Goal: Task Accomplishment & Management: Use online tool/utility

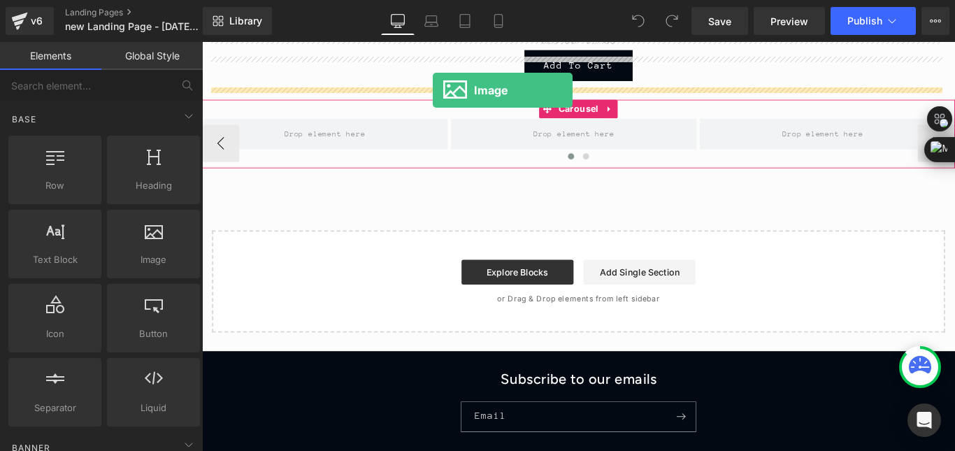
scroll to position [912, 0]
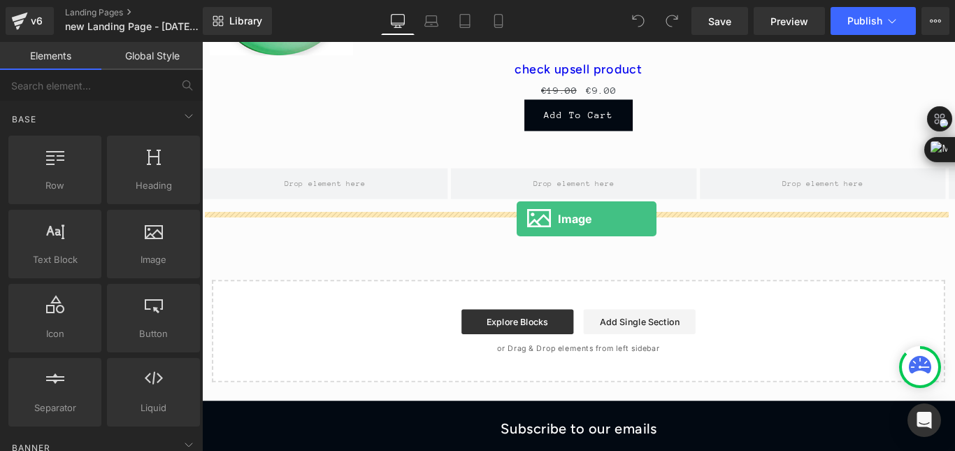
drag, startPoint x: 355, startPoint y: 294, endPoint x: 556, endPoint y: 241, distance: 207.6
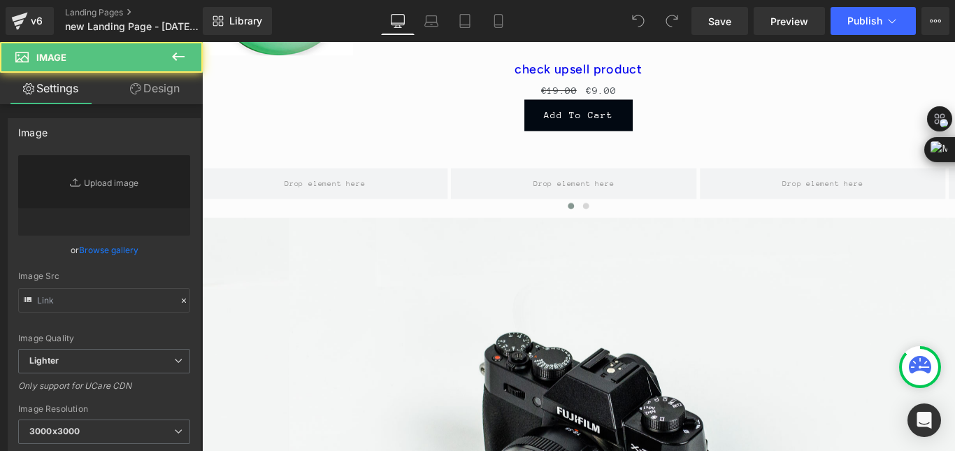
type input "//[DOMAIN_NAME][URL]"
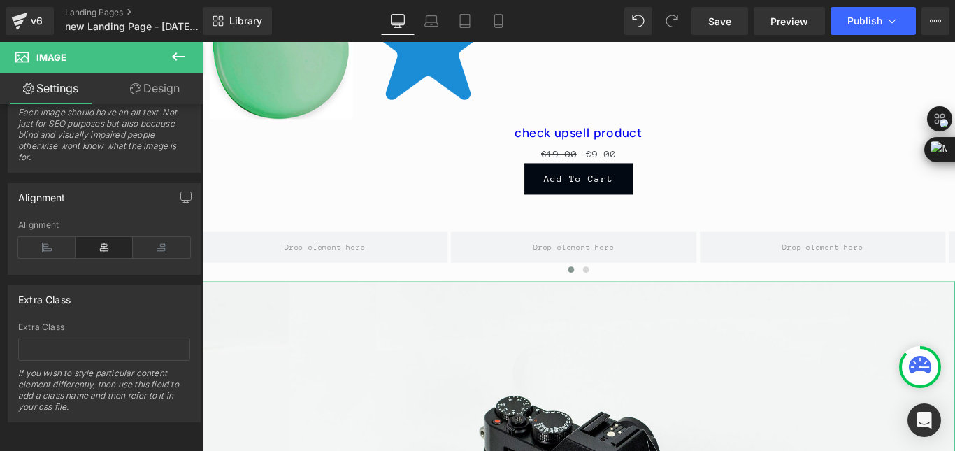
scroll to position [842, 0]
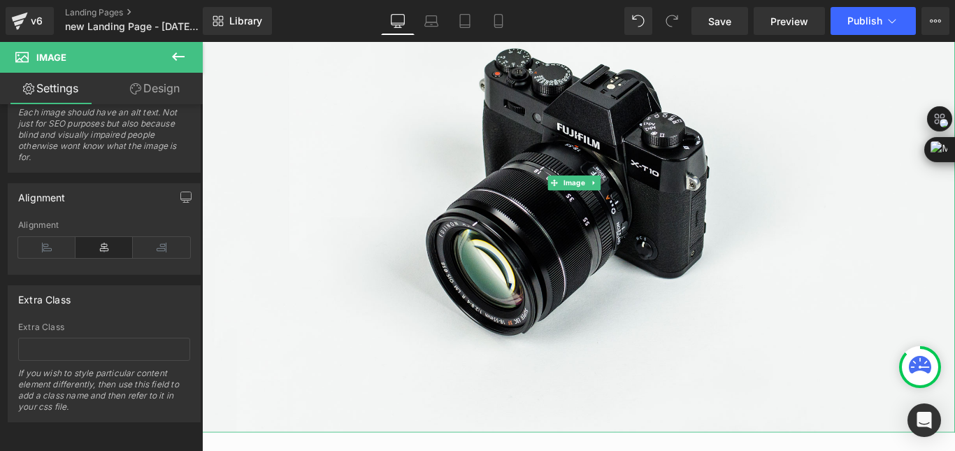
scroll to position [1401, 0]
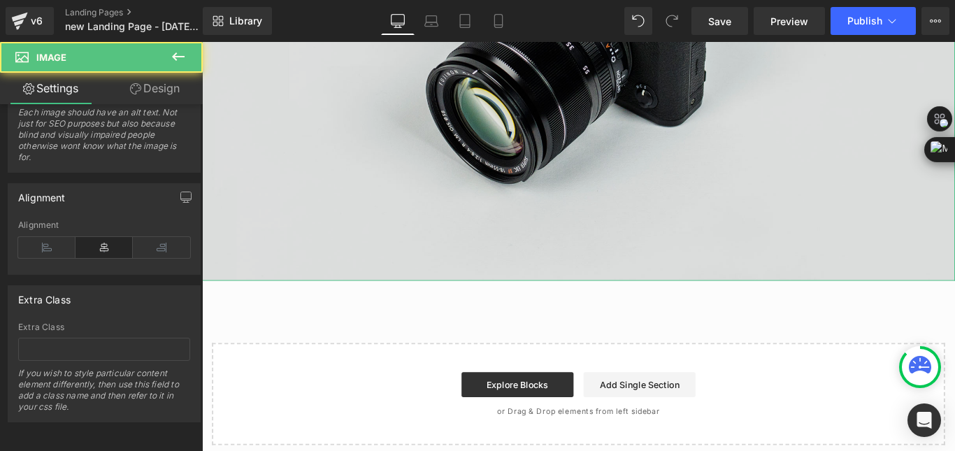
click at [400, 243] on img at bounding box center [625, 30] width 846 height 561
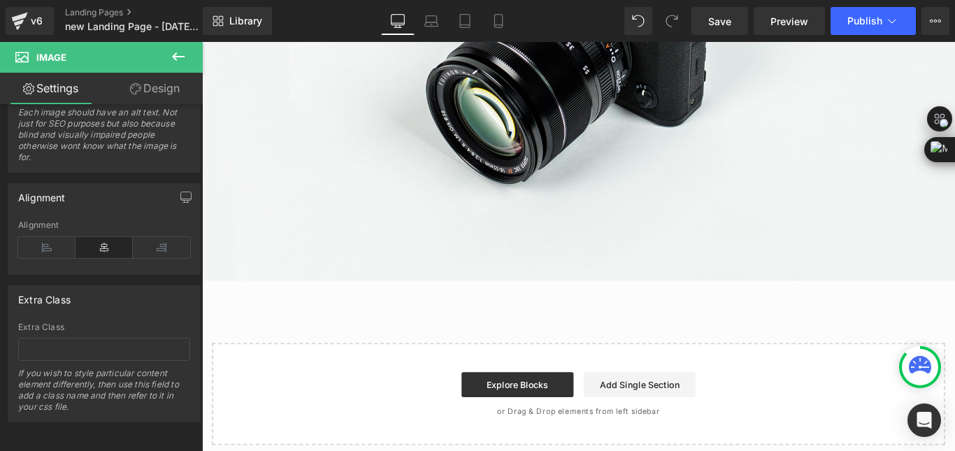
click at [180, 50] on icon at bounding box center [178, 56] width 17 height 17
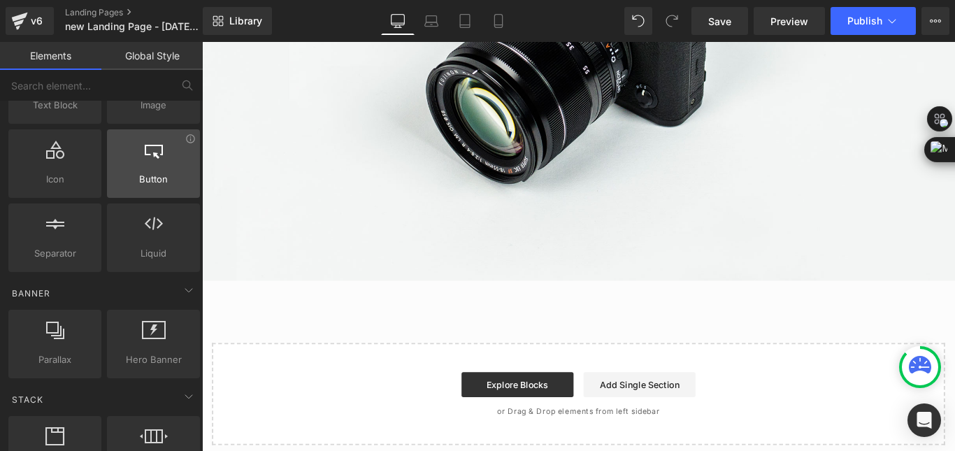
scroll to position [210, 0]
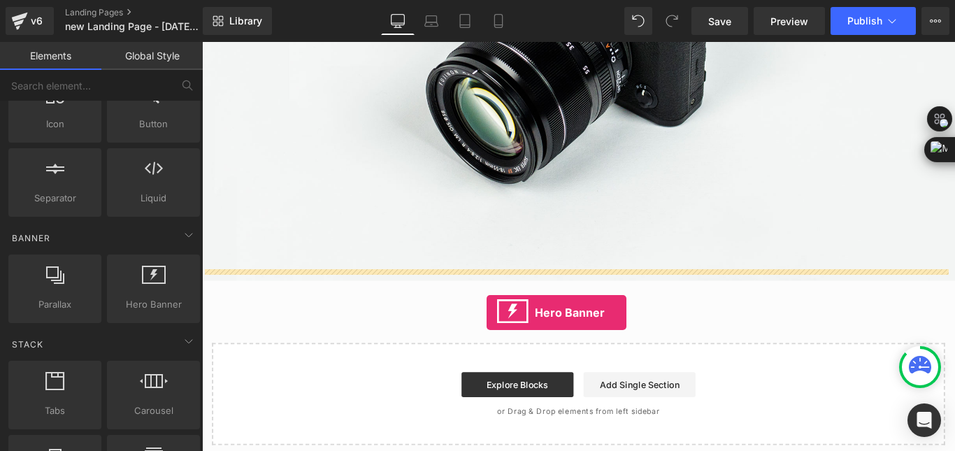
drag, startPoint x: 359, startPoint y: 346, endPoint x: 522, endPoint y: 346, distance: 162.9
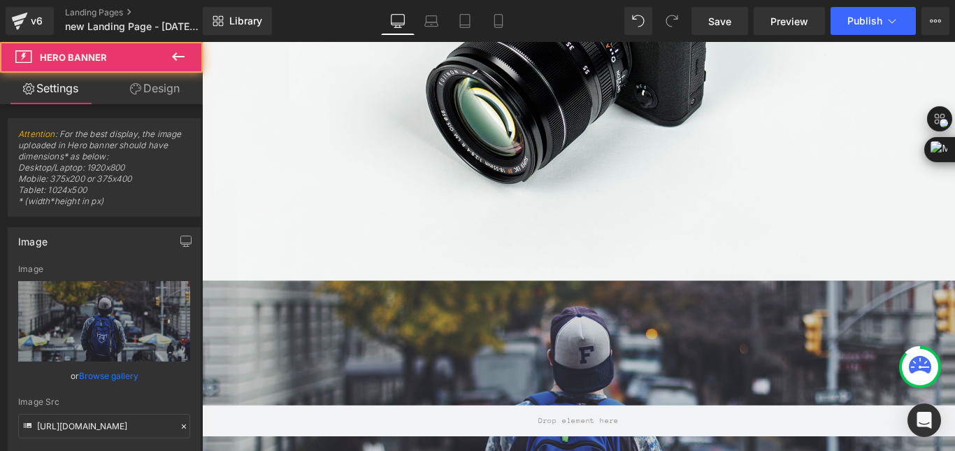
scroll to position [1541, 0]
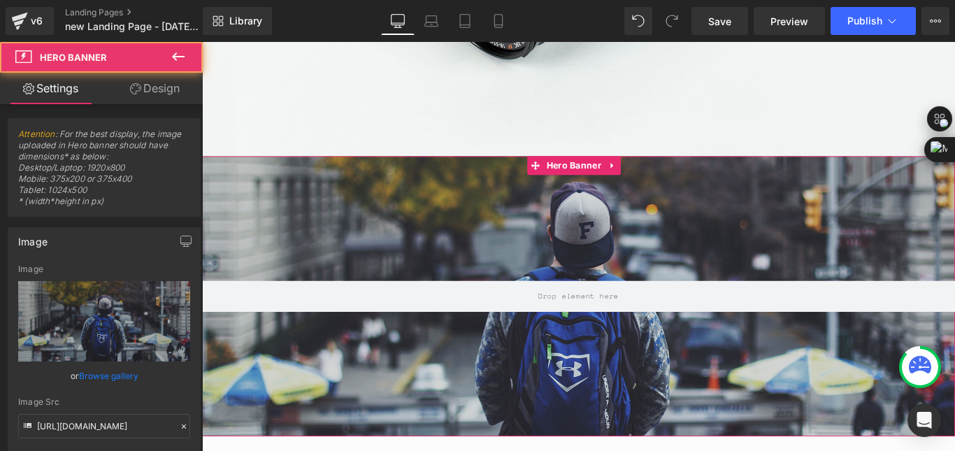
click at [541, 250] on div at bounding box center [625, 328] width 846 height 315
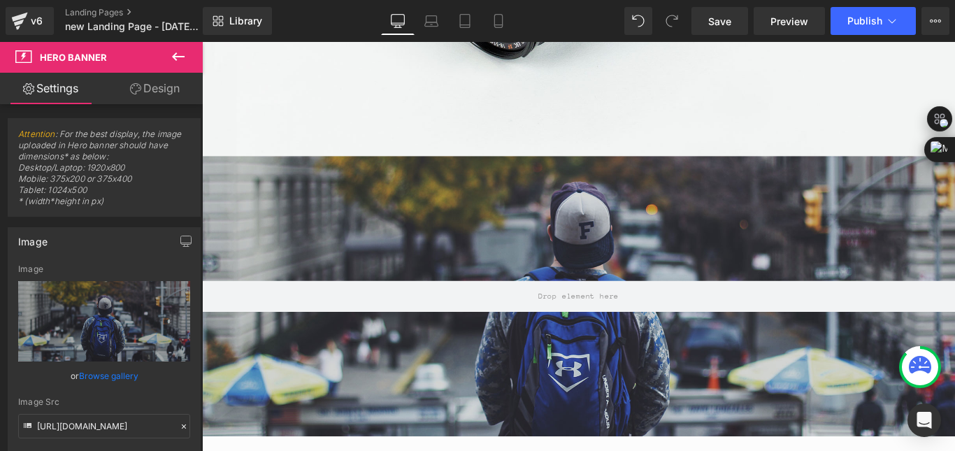
click at [177, 61] on icon at bounding box center [178, 56] width 17 height 17
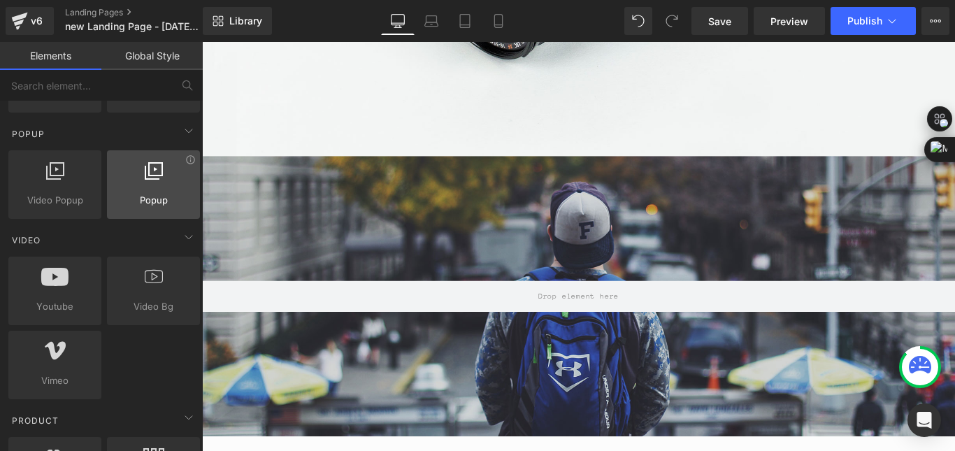
scroll to position [909, 0]
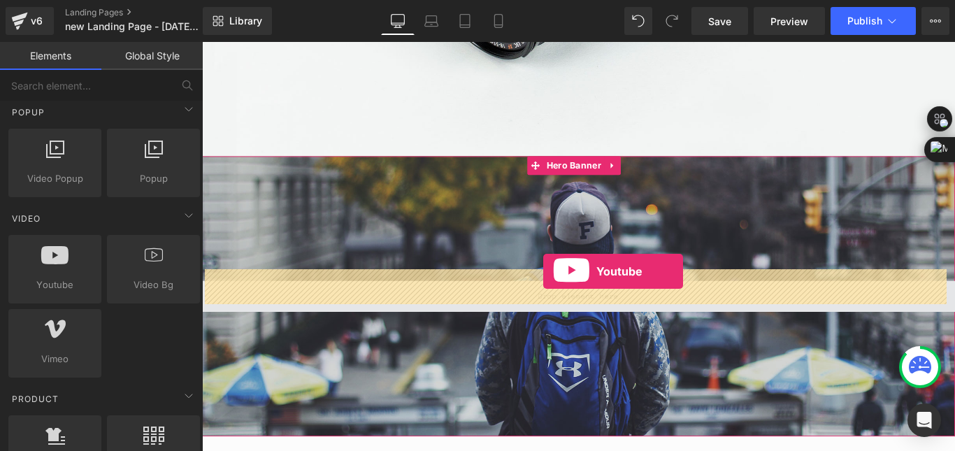
drag, startPoint x: 264, startPoint y: 323, endPoint x: 585, endPoint y: 300, distance: 321.8
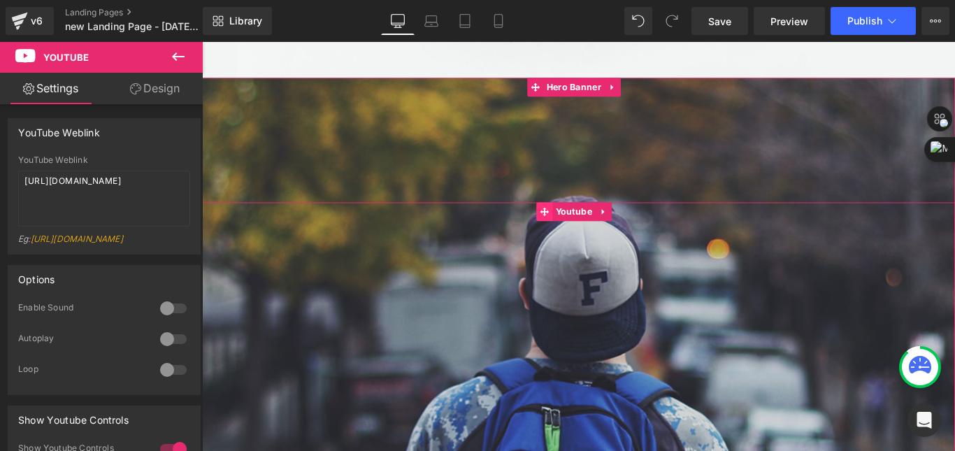
scroll to position [1751, 0]
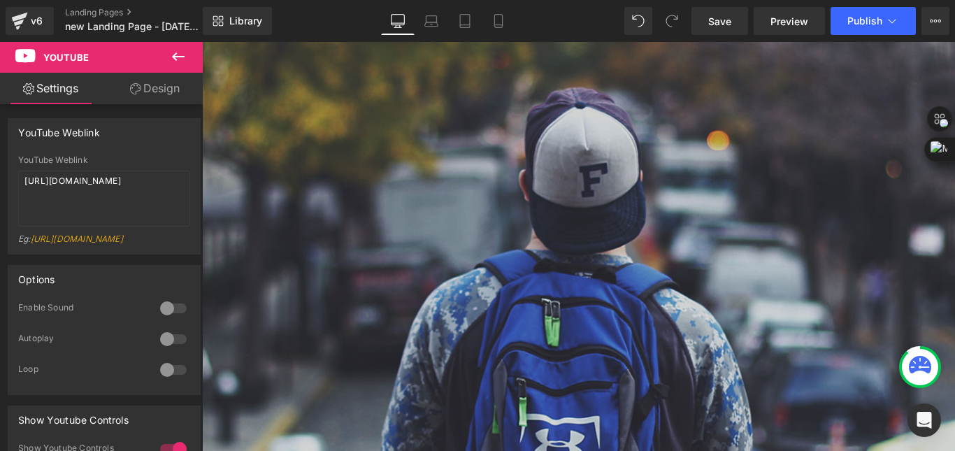
click at [178, 56] on icon at bounding box center [178, 56] width 13 height 8
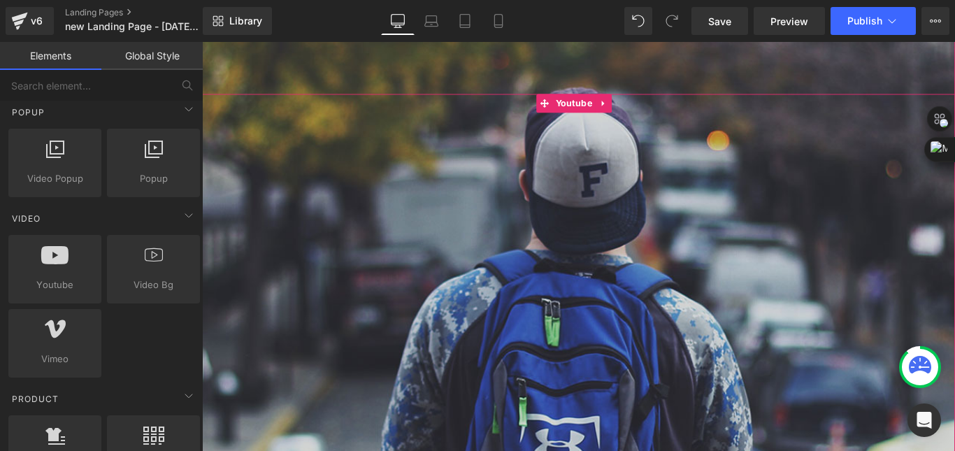
click at [646, 101] on div at bounding box center [625, 339] width 846 height 476
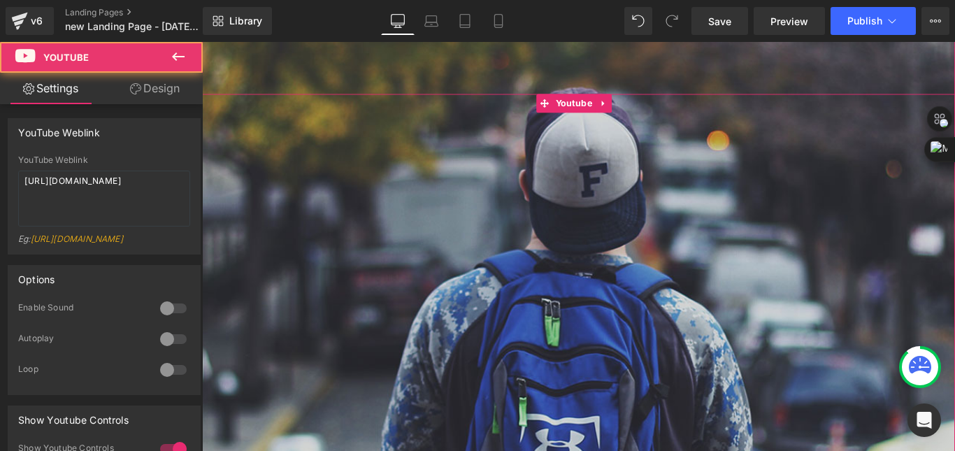
click at [652, 101] on div at bounding box center [625, 339] width 846 height 476
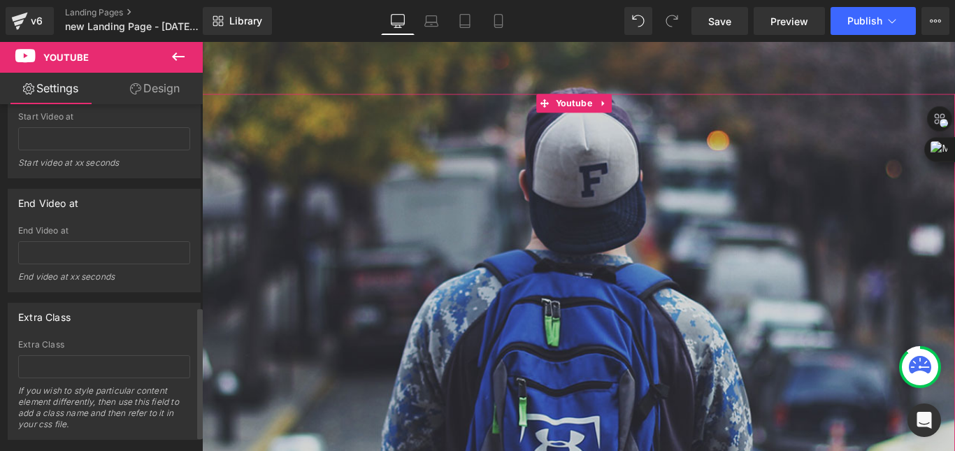
scroll to position [571, 0]
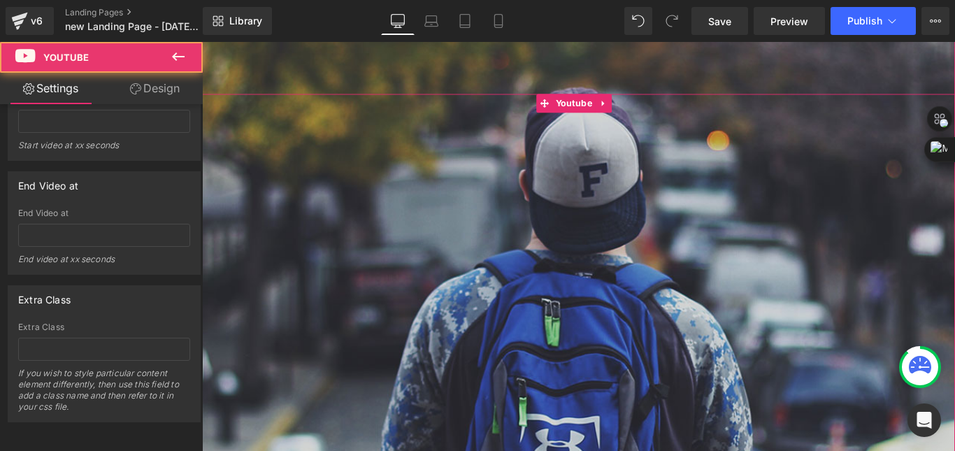
click at [648, 101] on div at bounding box center [625, 339] width 846 height 476
click at [650, 101] on div at bounding box center [625, 339] width 846 height 476
click at [652, 101] on div at bounding box center [625, 339] width 846 height 476
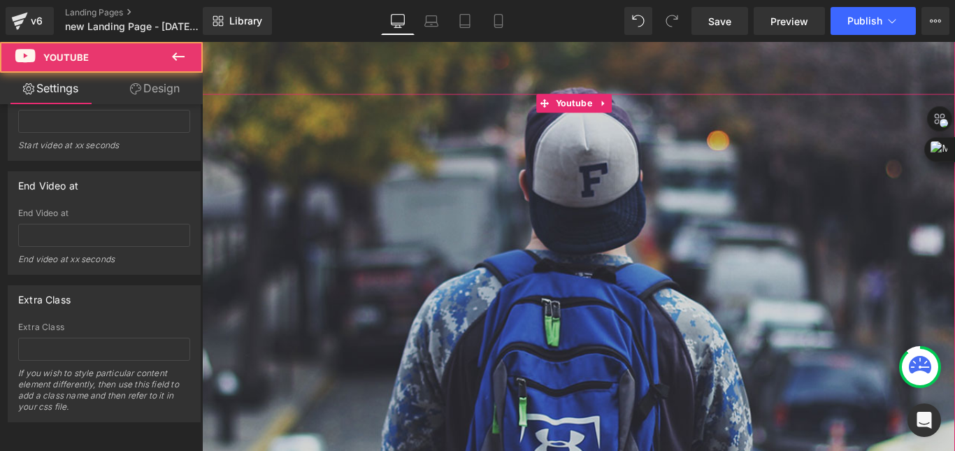
click at [601, 101] on div at bounding box center [625, 339] width 846 height 476
click at [649, 101] on div at bounding box center [625, 339] width 846 height 476
click at [650, 101] on div at bounding box center [625, 339] width 846 height 476
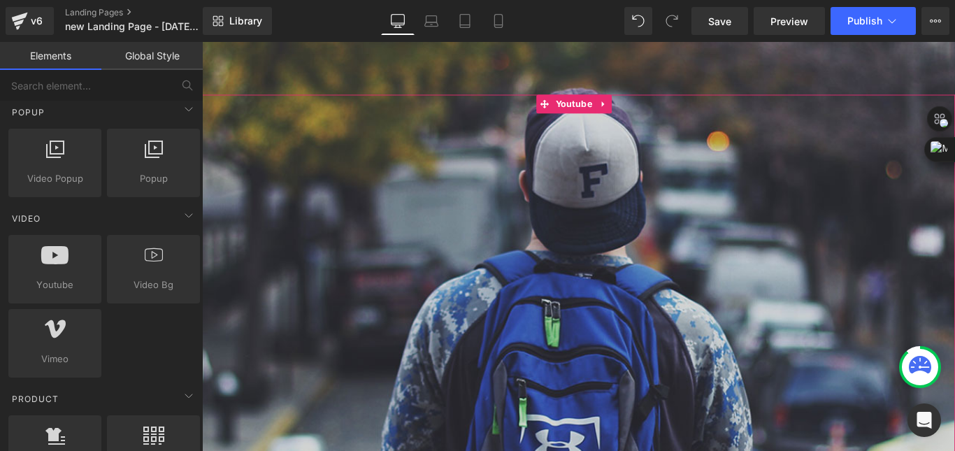
drag, startPoint x: 794, startPoint y: 375, endPoint x: 639, endPoint y: 368, distance: 154.7
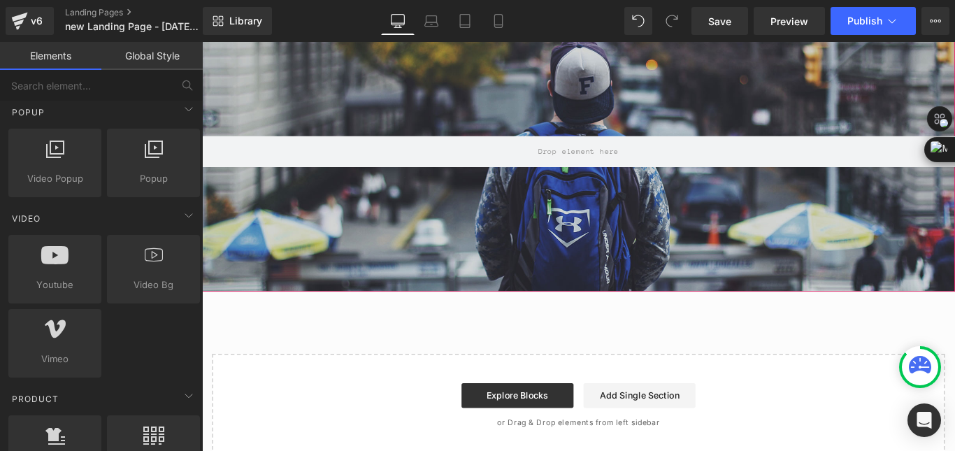
scroll to position [1681, 0]
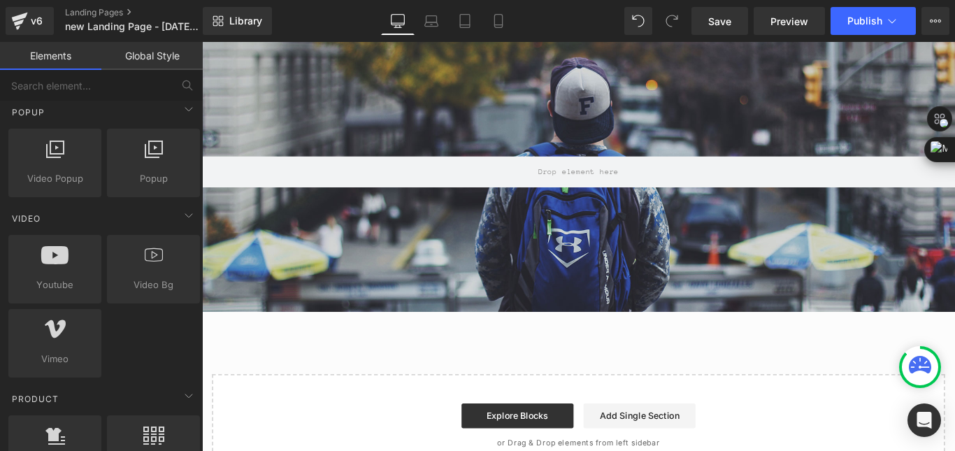
drag, startPoint x: 131, startPoint y: 271, endPoint x: 108, endPoint y: 317, distance: 51.6
click at [108, 317] on div "Youtube youtube, vimeo, videos Video Bg videos, backgrounds, youtube, vimeo Vim…" at bounding box center [104, 306] width 197 height 148
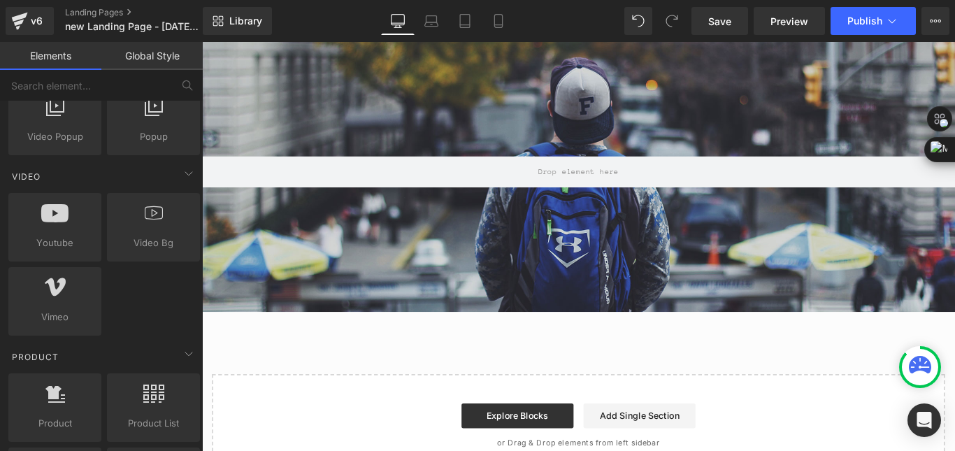
scroll to position [949, 0]
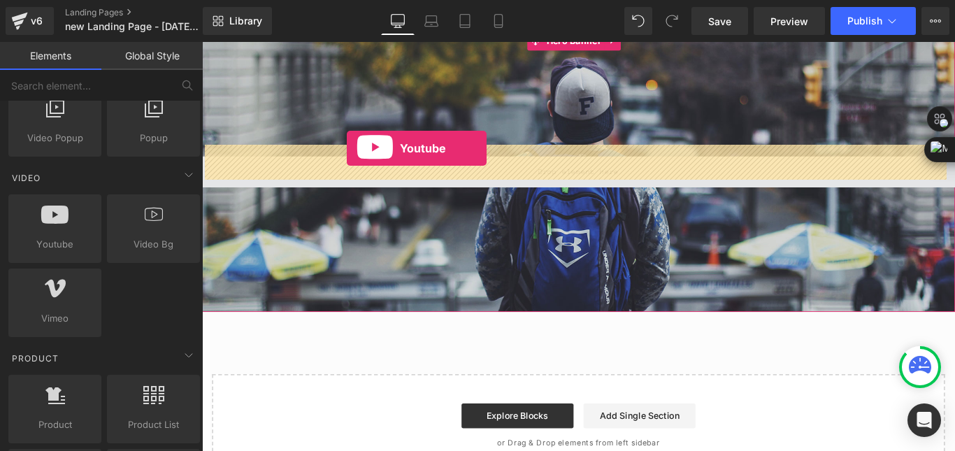
drag, startPoint x: 255, startPoint y: 271, endPoint x: 365, endPoint y: 162, distance: 155.2
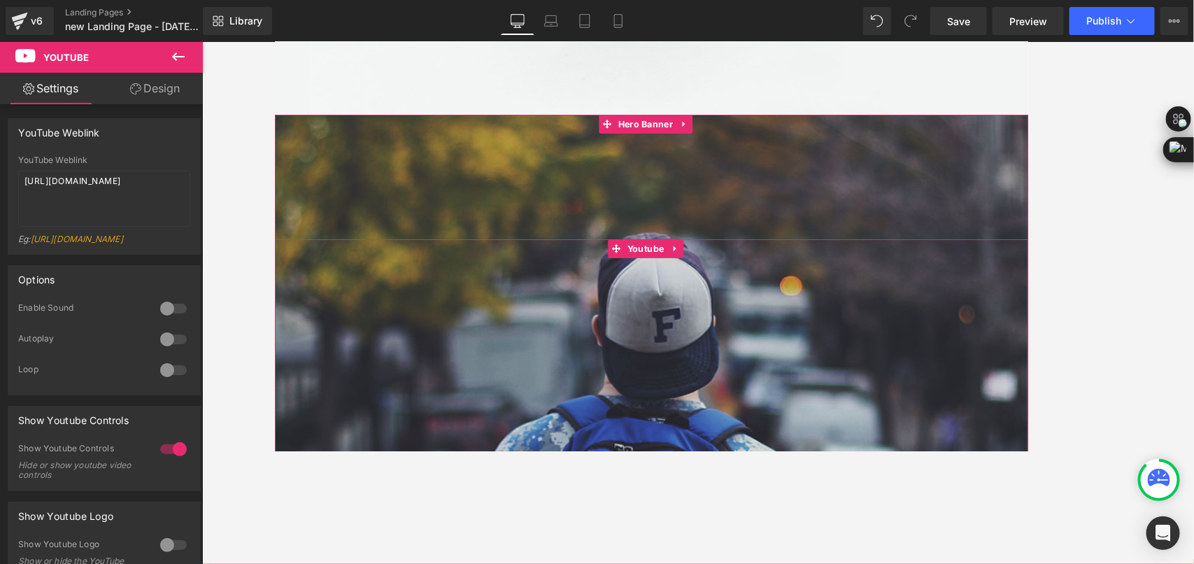
scroll to position [1586, 0]
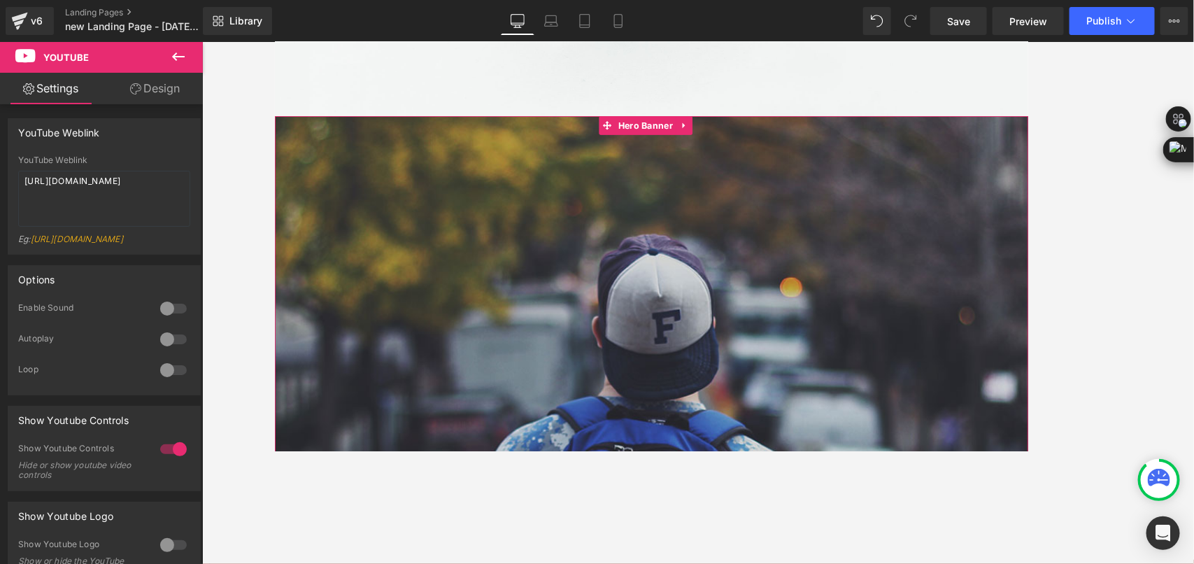
click at [600, 185] on div at bounding box center [697, 502] width 846 height 756
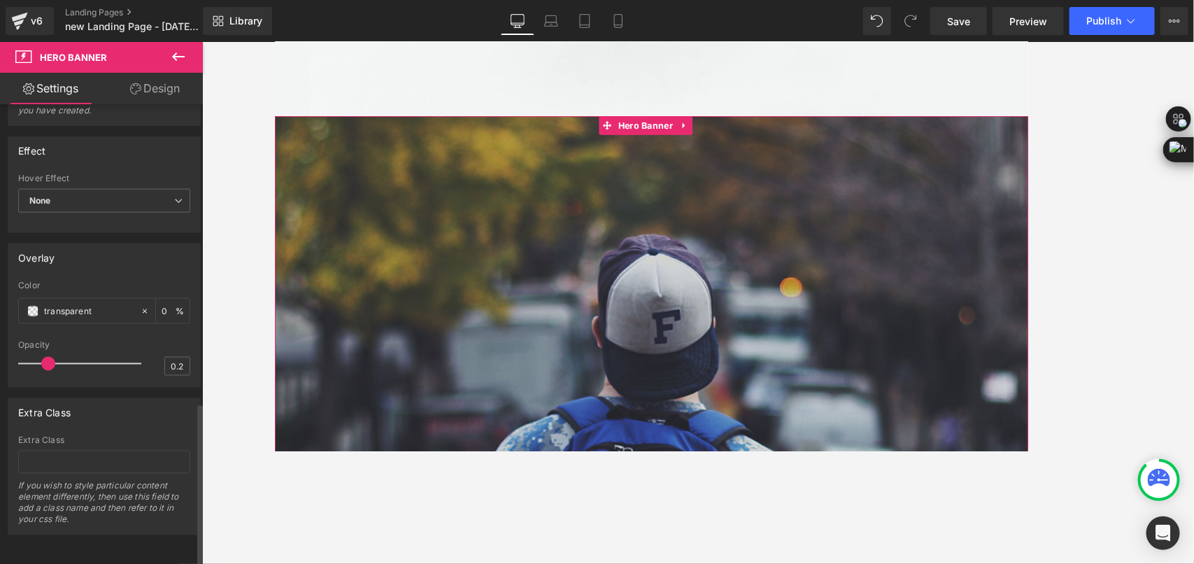
scroll to position [836, 0]
click at [131, 93] on icon at bounding box center [135, 88] width 11 height 11
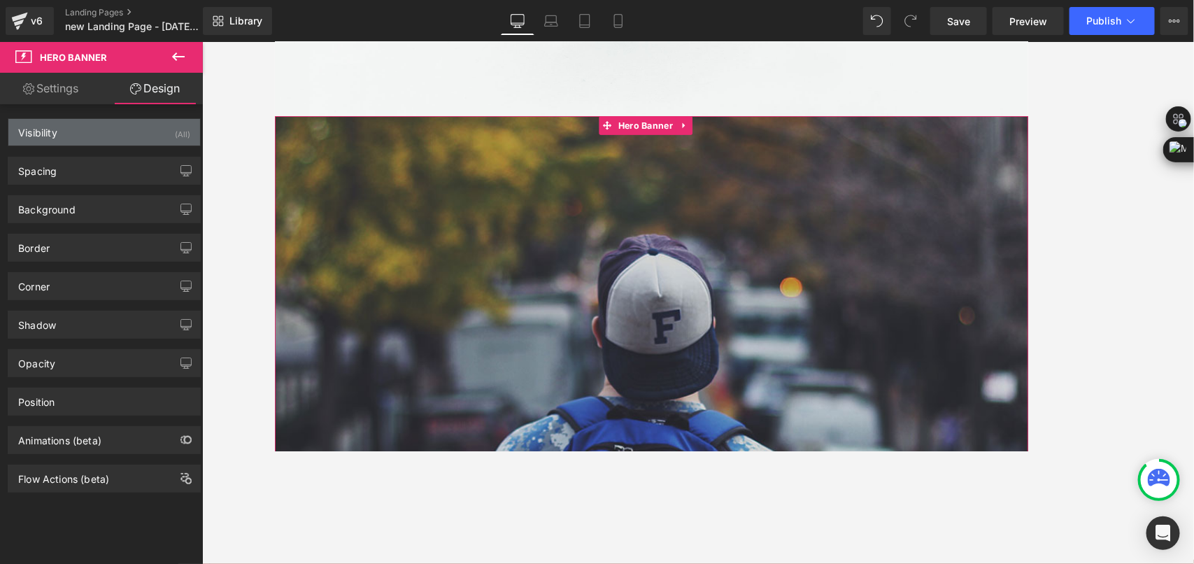
click at [88, 131] on div "Visibility (All)" at bounding box center [104, 132] width 192 height 27
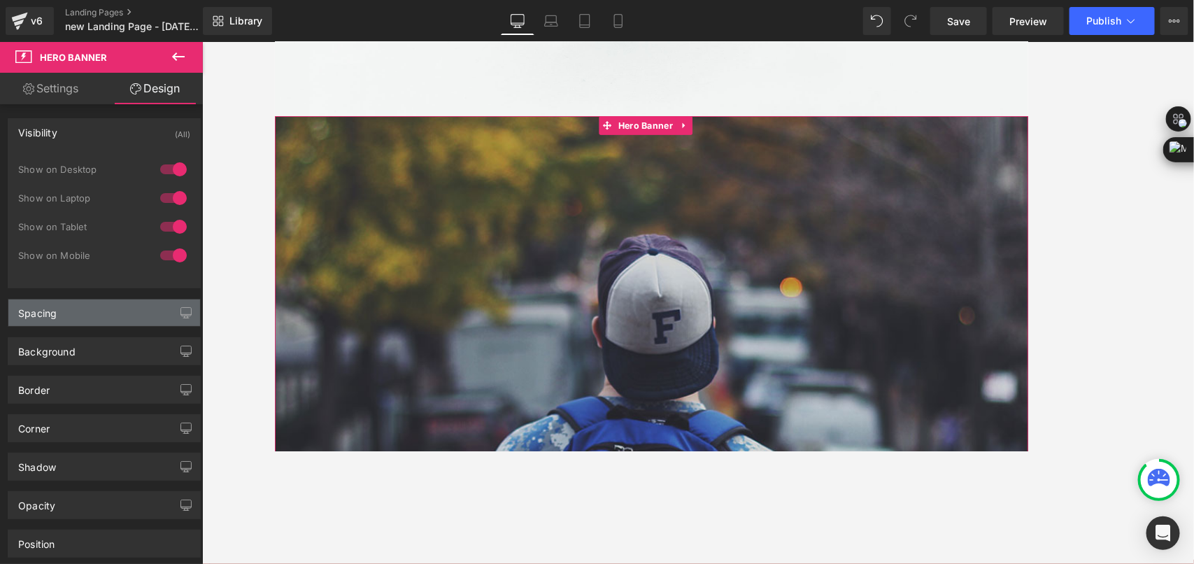
click at [99, 313] on div "Spacing" at bounding box center [104, 312] width 192 height 27
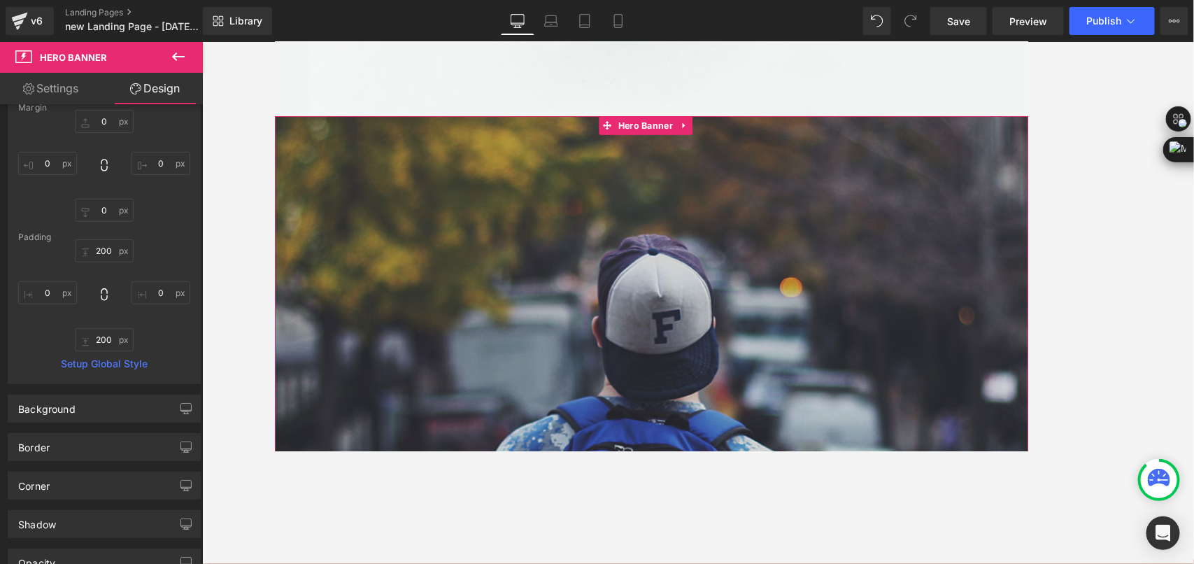
scroll to position [262, 0]
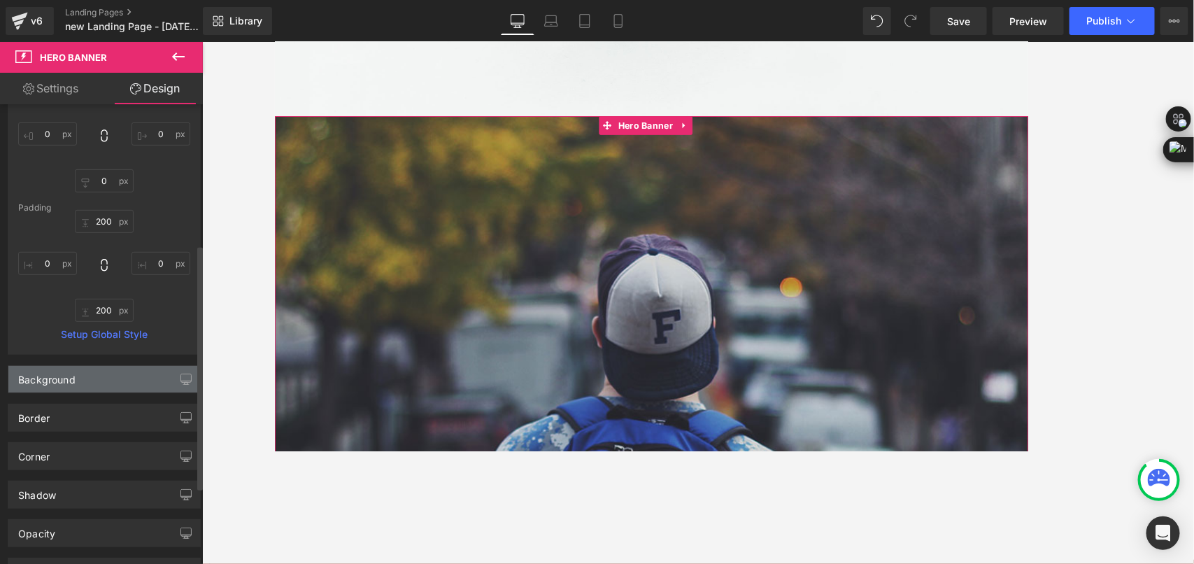
click at [113, 375] on div "Background" at bounding box center [104, 379] width 192 height 27
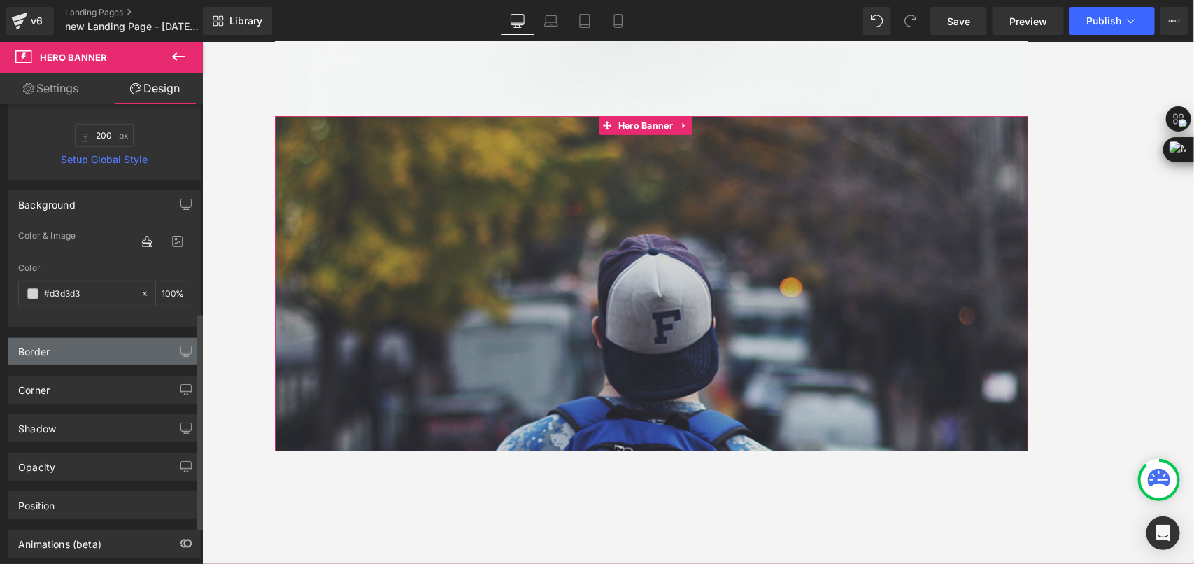
scroll to position [514, 0]
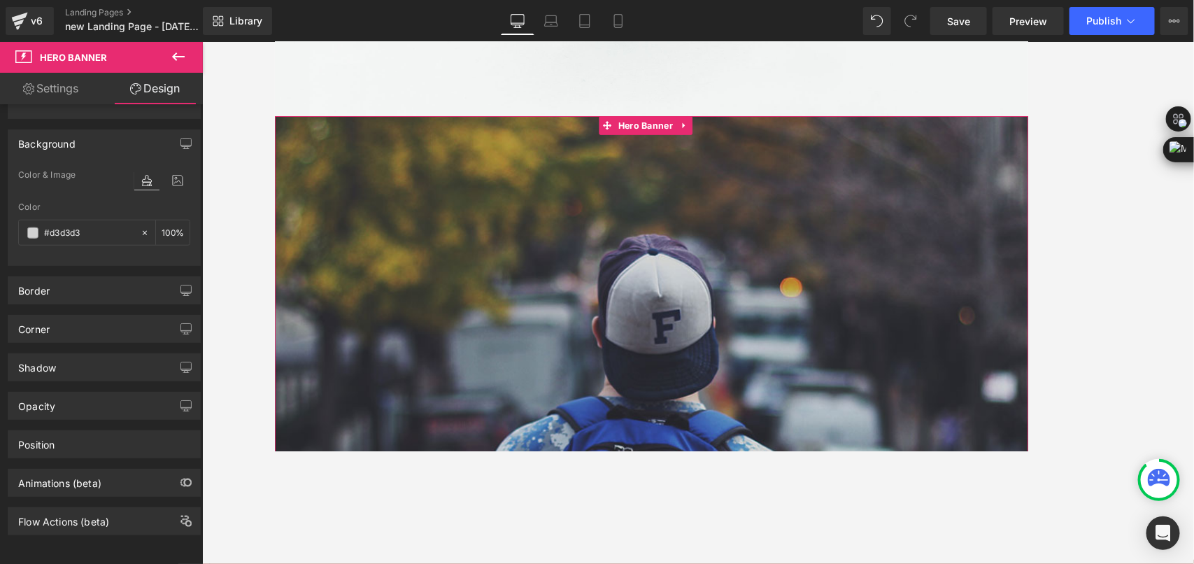
click at [55, 85] on link "Settings" at bounding box center [50, 88] width 101 height 31
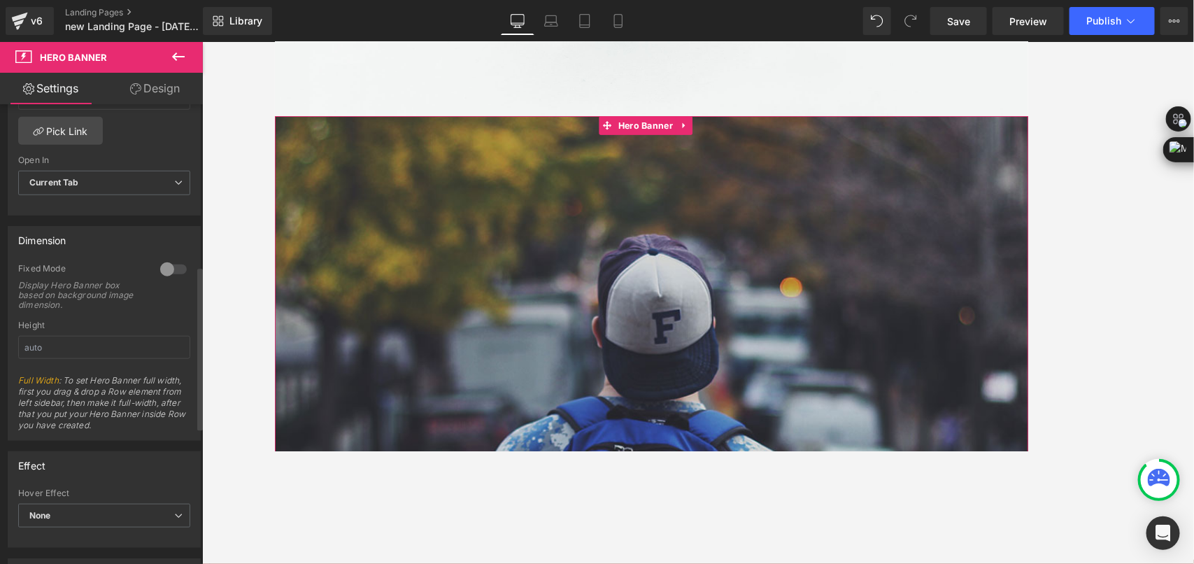
scroll to position [524, 0]
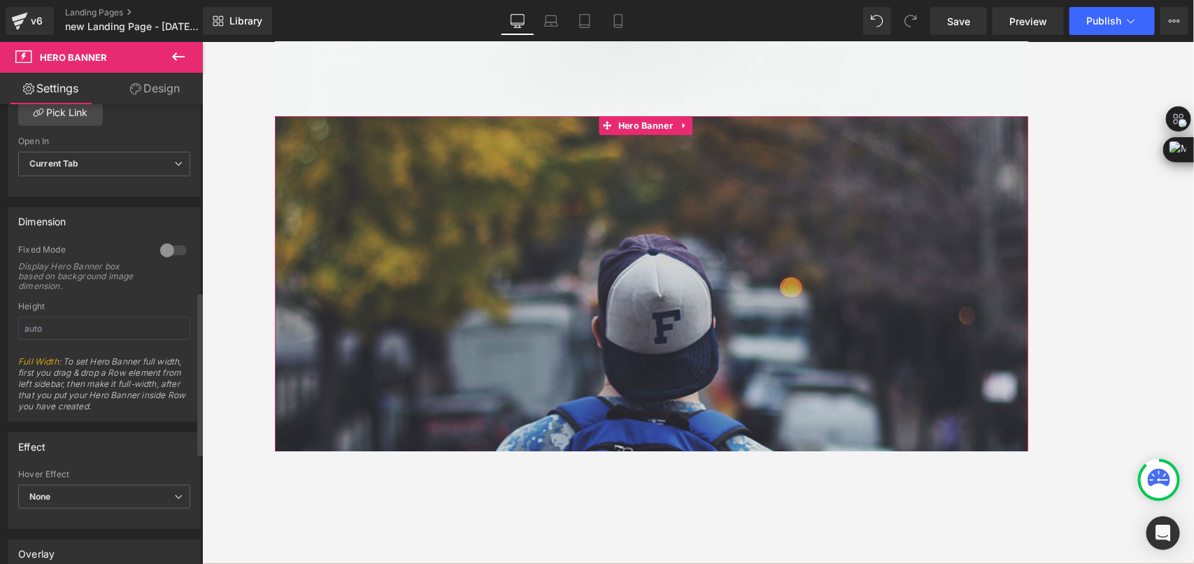
click at [166, 245] on div at bounding box center [174, 250] width 34 height 22
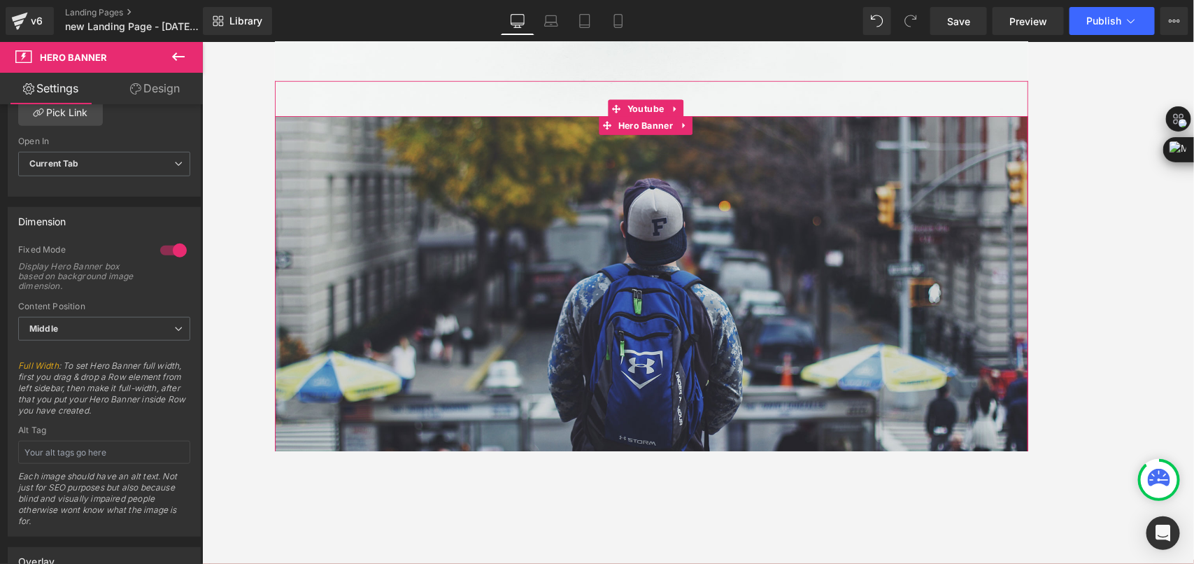
scroll to position [1411, 0]
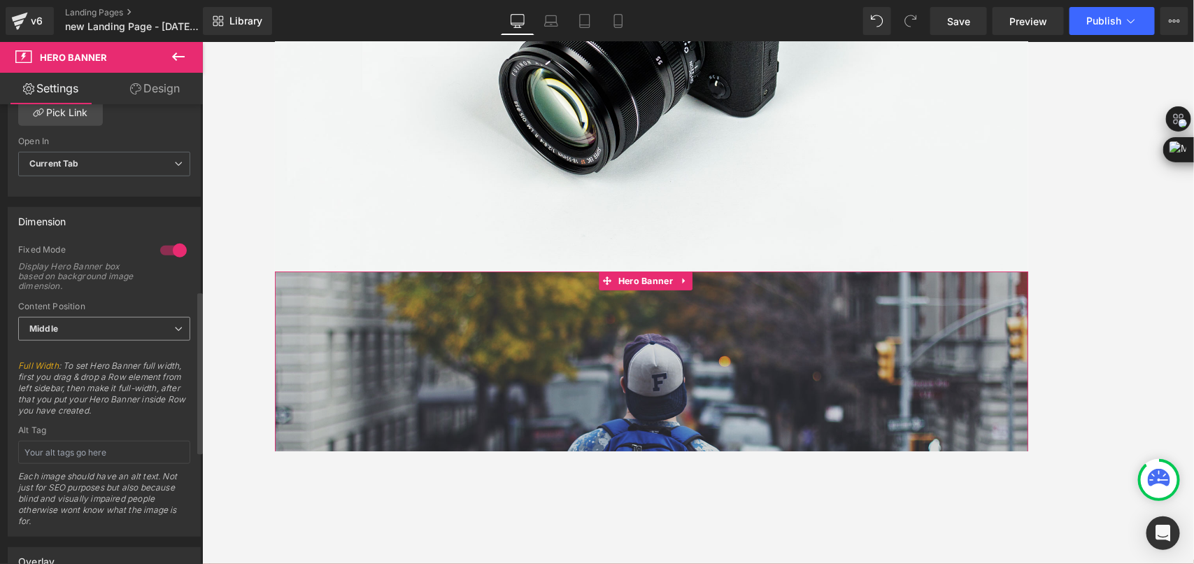
click at [131, 334] on span "Middle" at bounding box center [104, 329] width 172 height 24
click at [113, 359] on li "Top" at bounding box center [101, 353] width 166 height 21
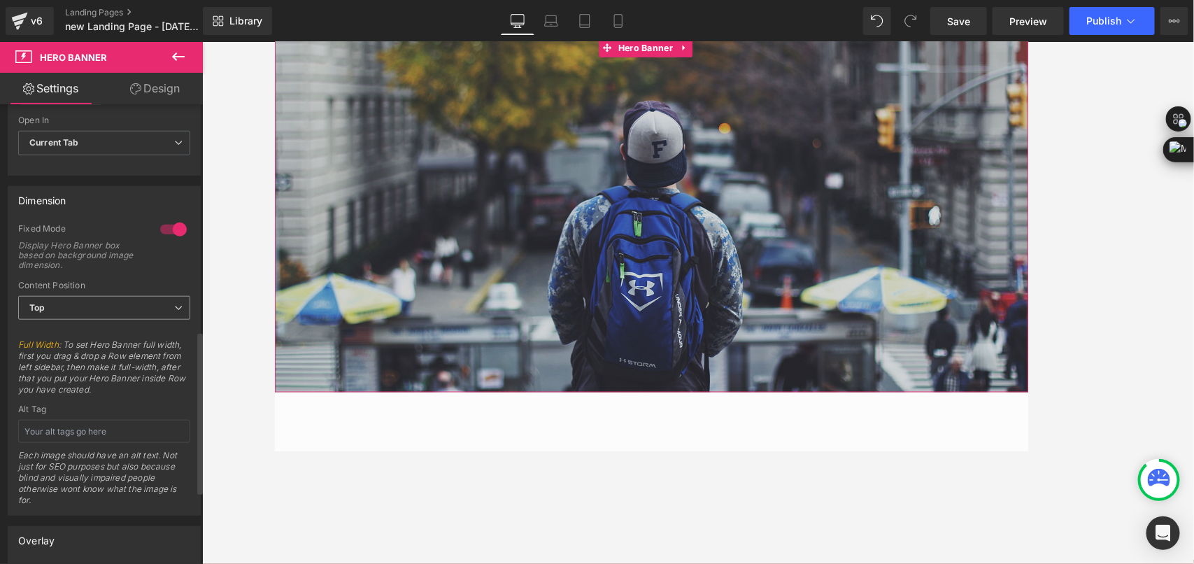
scroll to position [524, 0]
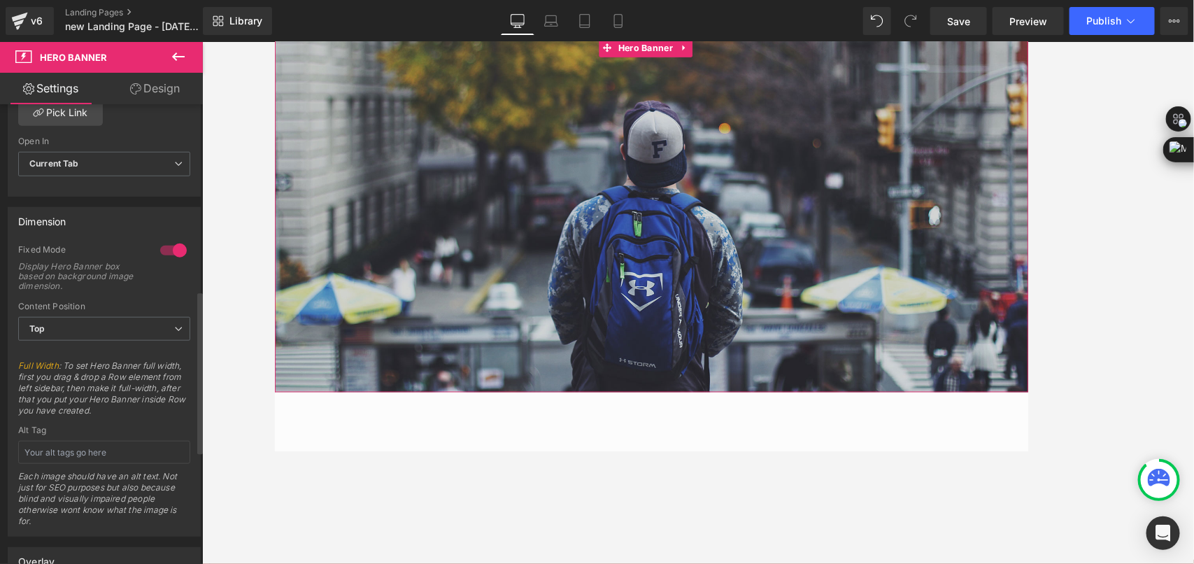
click at [159, 250] on div at bounding box center [174, 250] width 34 height 22
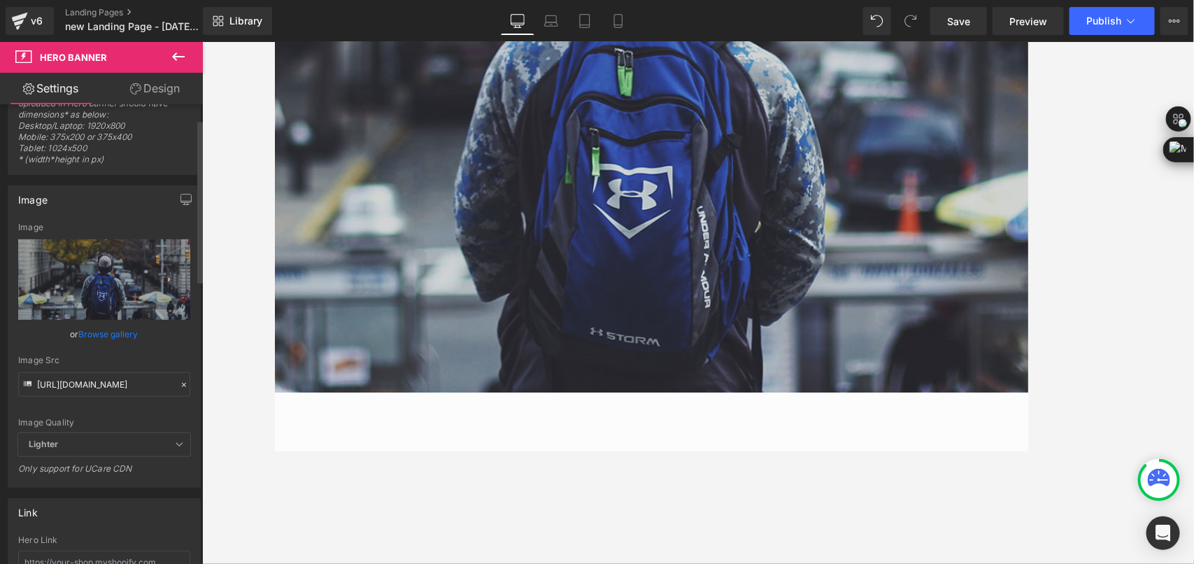
scroll to position [0, 0]
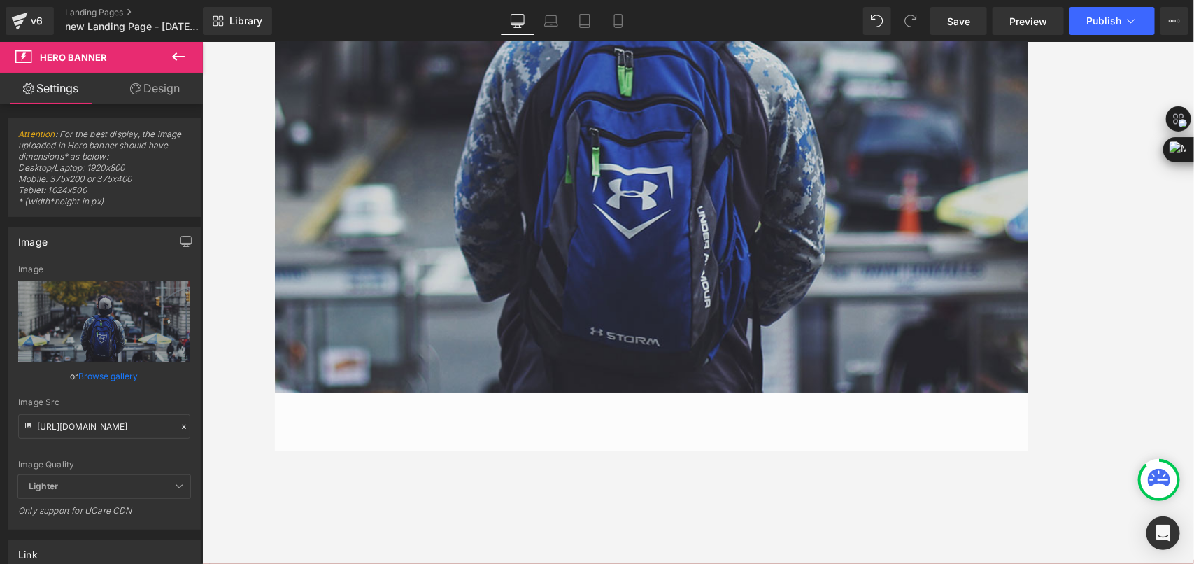
click at [162, 88] on link "Design" at bounding box center [154, 88] width 101 height 31
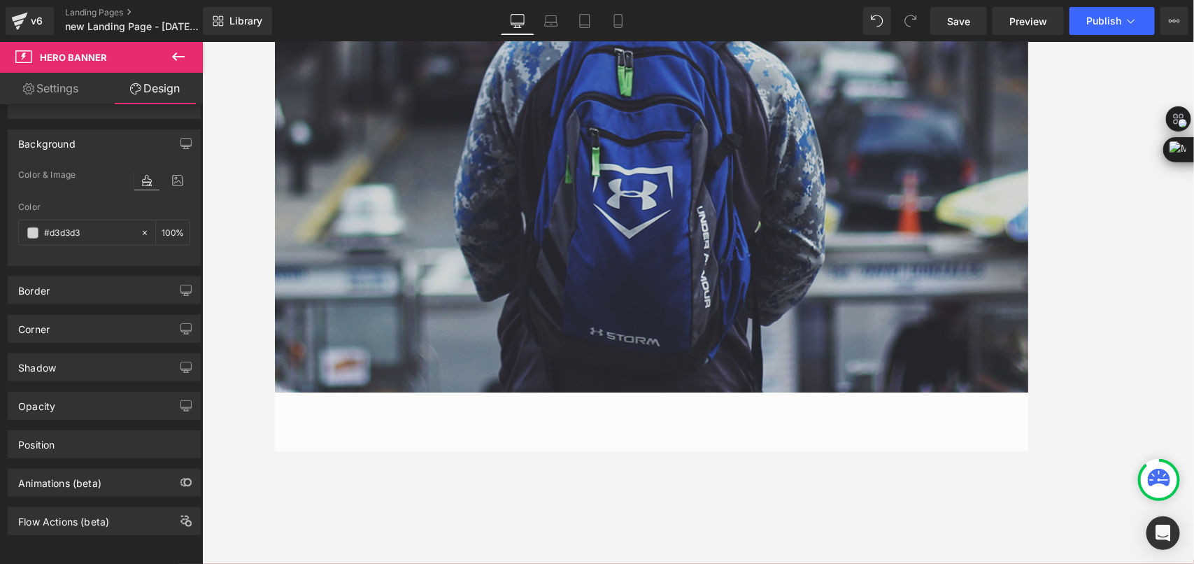
type input "0"
type input "200"
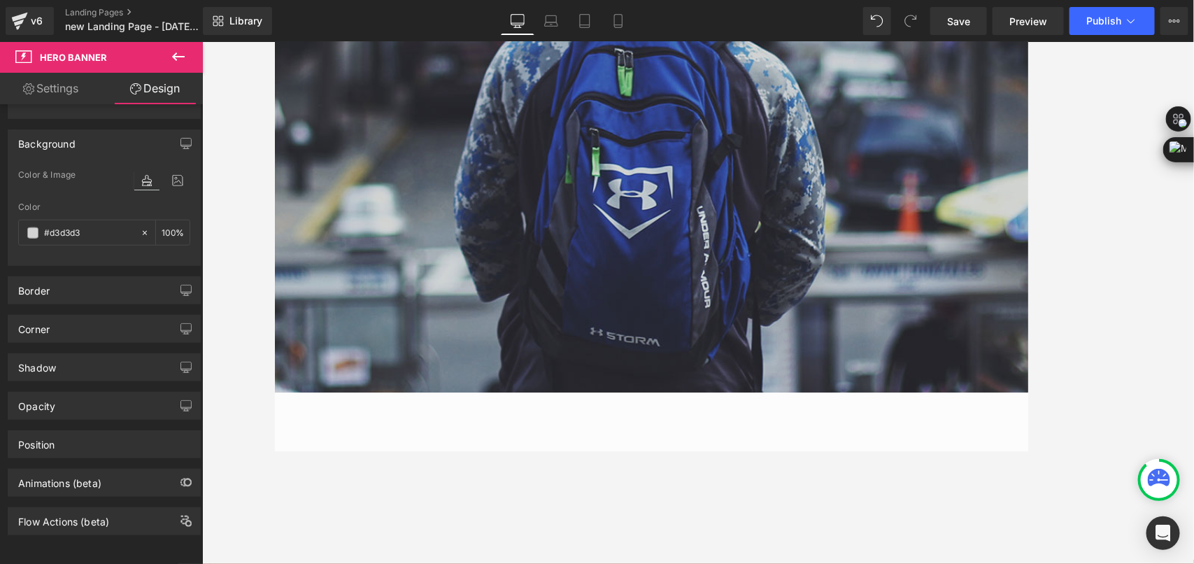
type input "0"
type input "200"
type input "0"
type input "100"
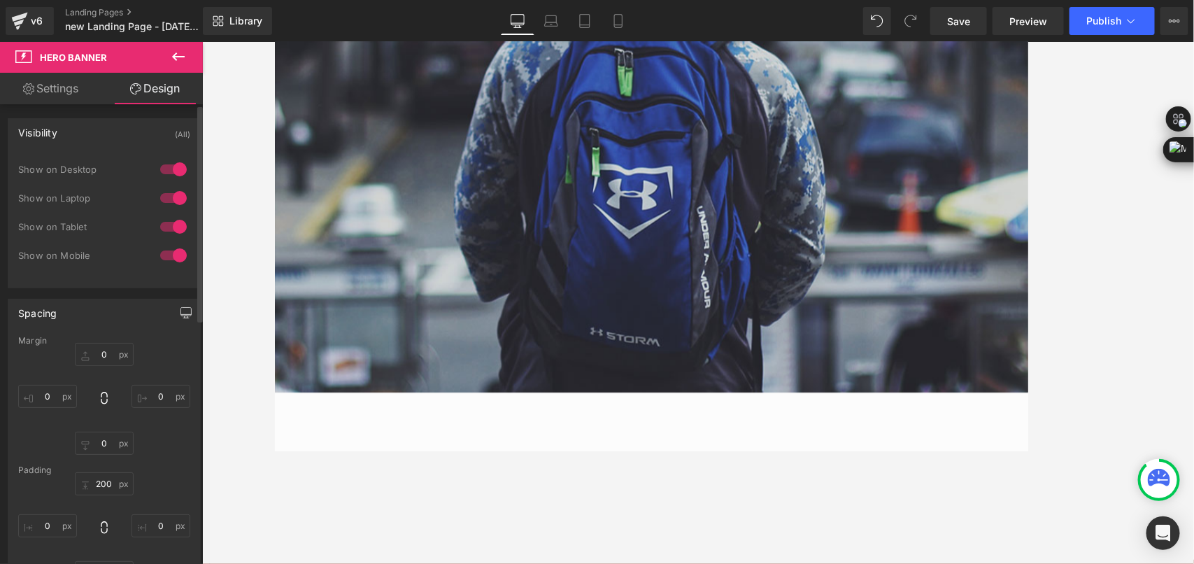
click at [180, 309] on icon "button" at bounding box center [185, 312] width 11 height 11
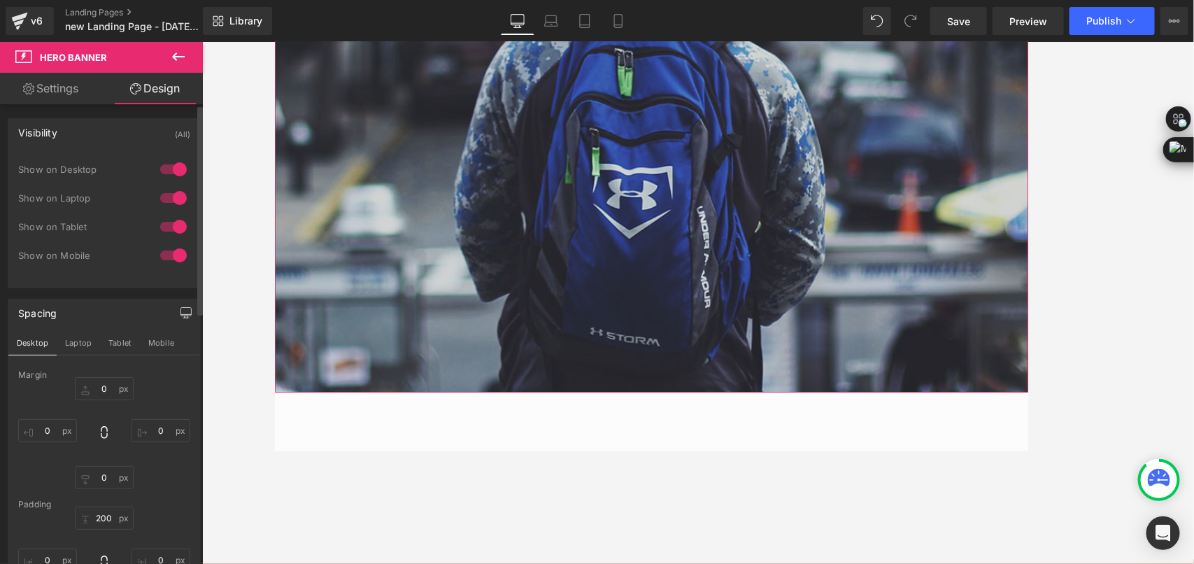
click at [77, 313] on div "Spacing" at bounding box center [104, 312] width 192 height 27
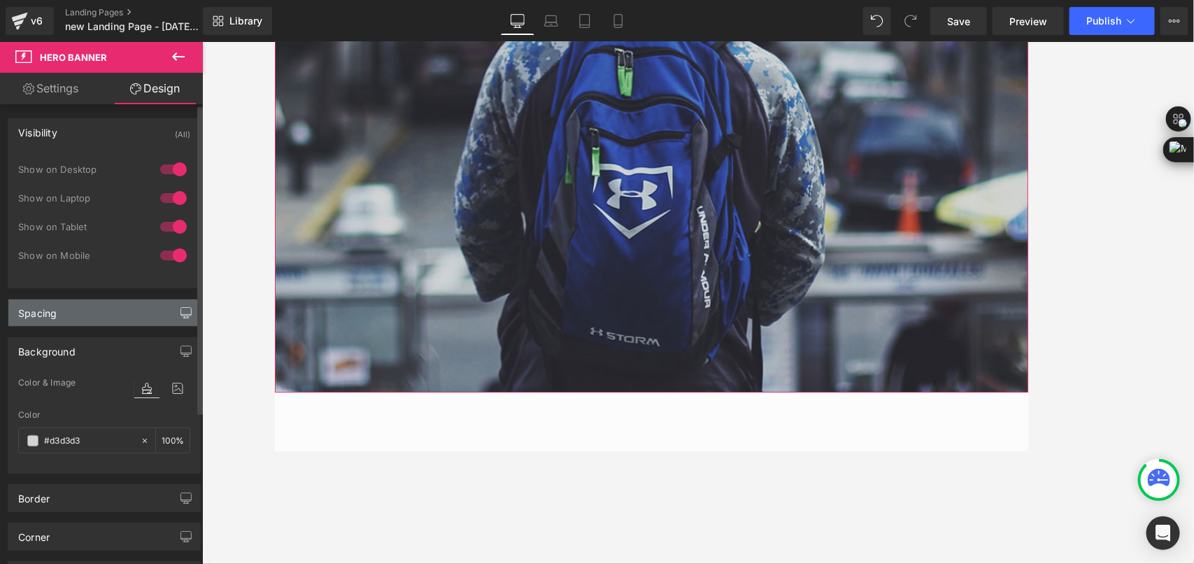
click at [92, 318] on div "Spacing" at bounding box center [104, 312] width 192 height 27
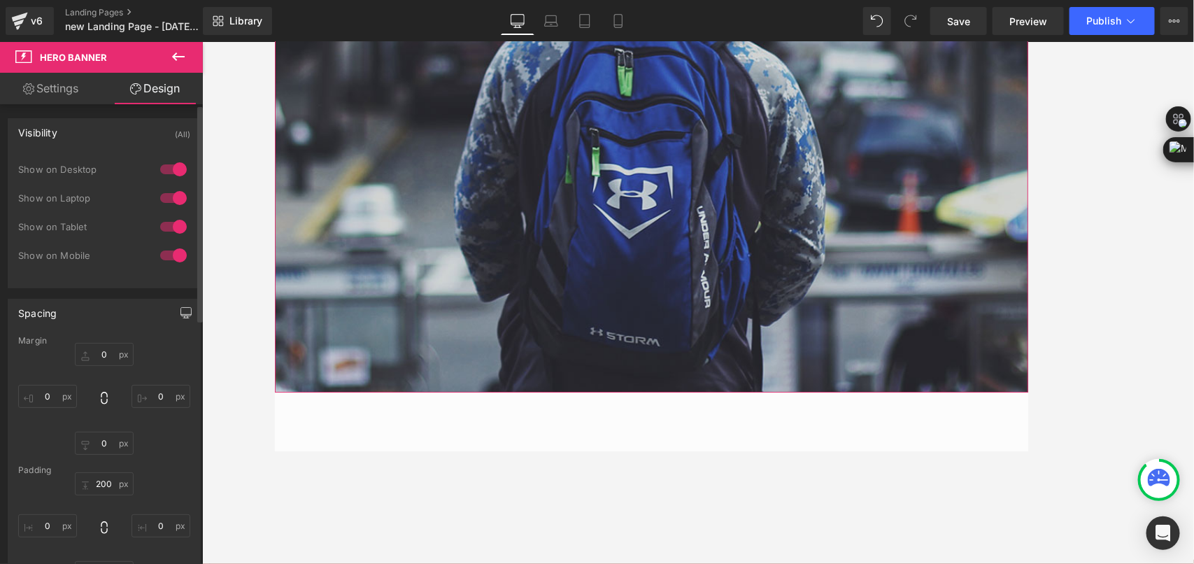
click at [91, 317] on div "Spacing" at bounding box center [104, 312] width 192 height 27
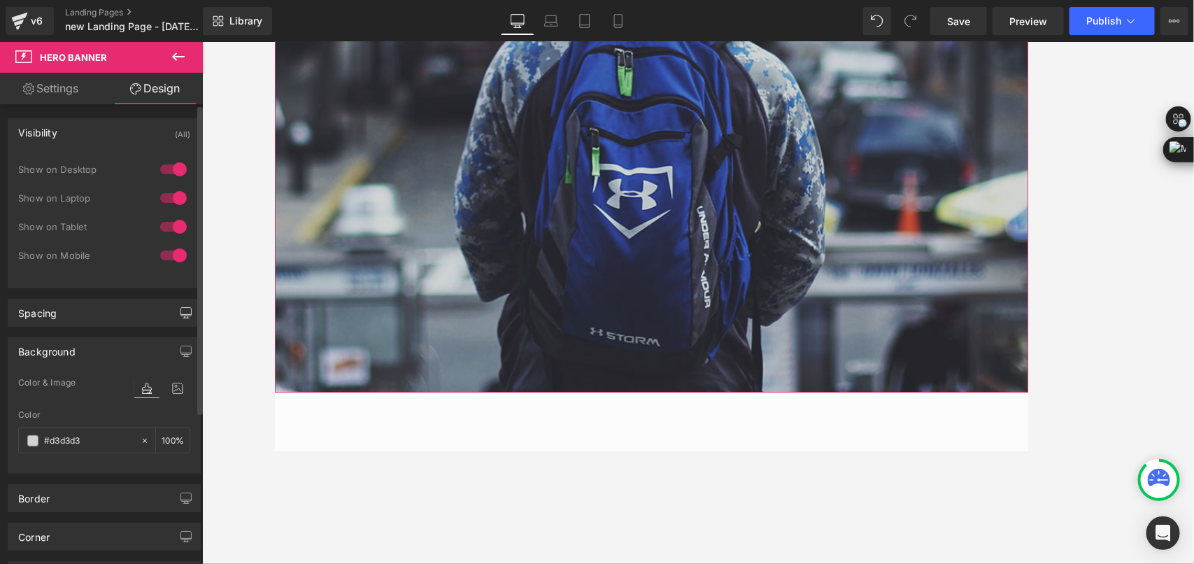
click at [101, 352] on div "Background" at bounding box center [104, 351] width 192 height 27
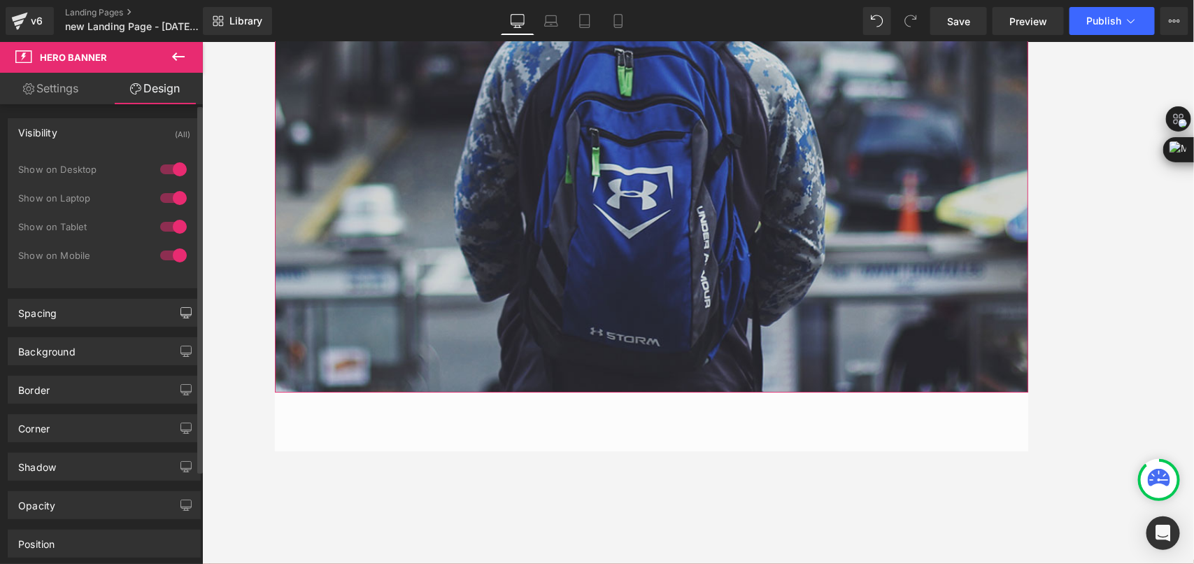
click at [80, 124] on div "Visibility (All)" at bounding box center [104, 132] width 192 height 27
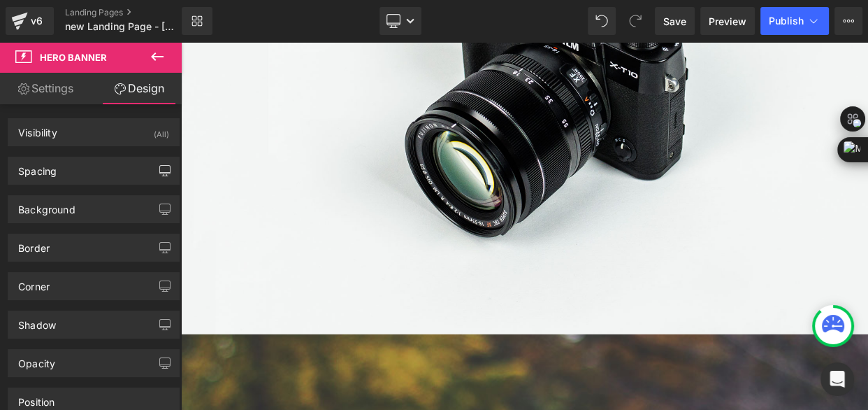
scroll to position [1340, 0]
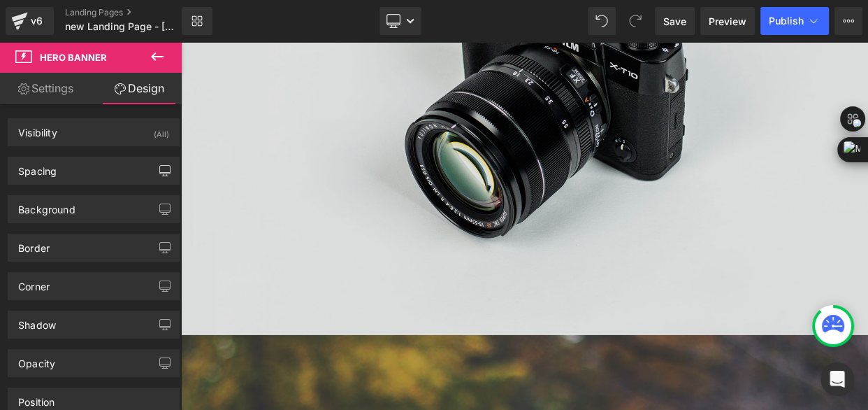
click at [438, 189] on img at bounding box center [604, 91] width 846 height 561
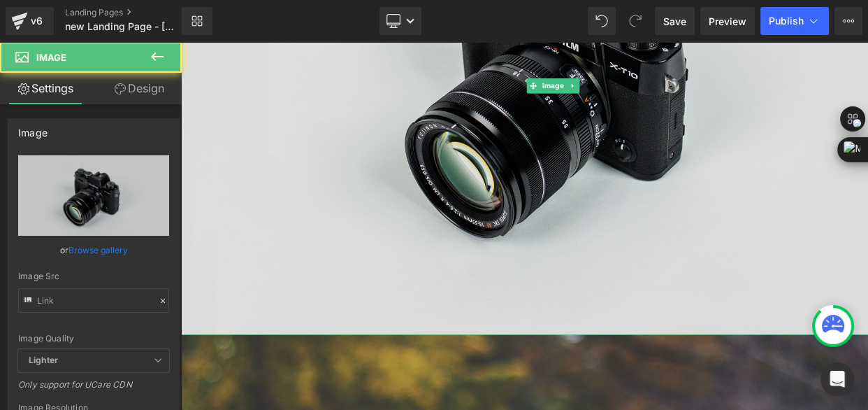
type input "//[DOMAIN_NAME][URL]"
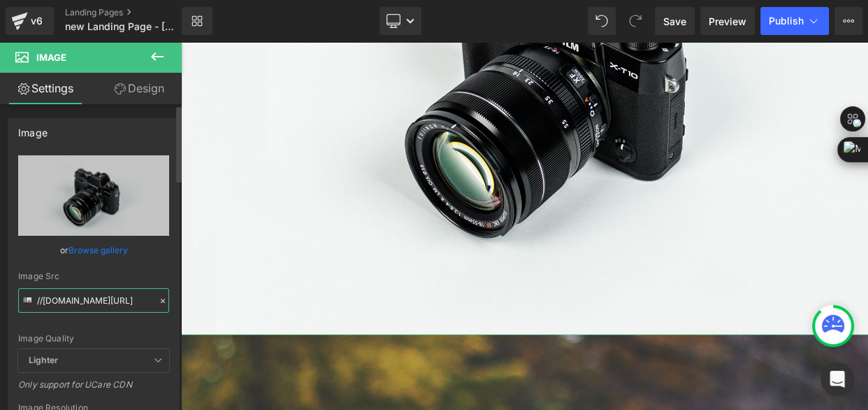
click at [107, 301] on input "//[DOMAIN_NAME][URL]" at bounding box center [93, 300] width 151 height 24
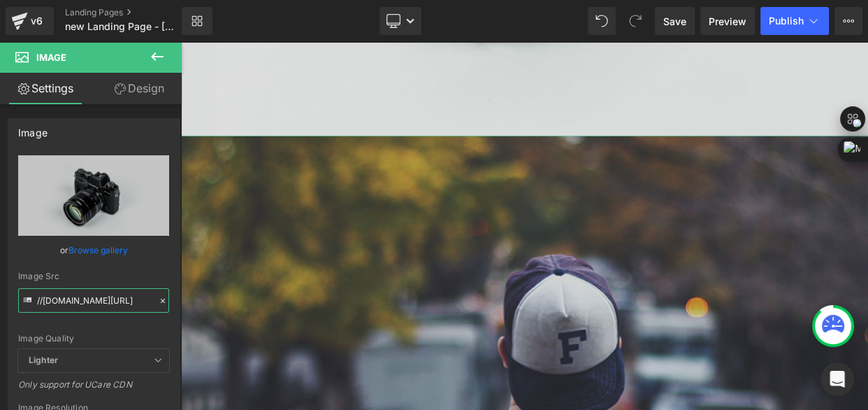
scroll to position [1594, 0]
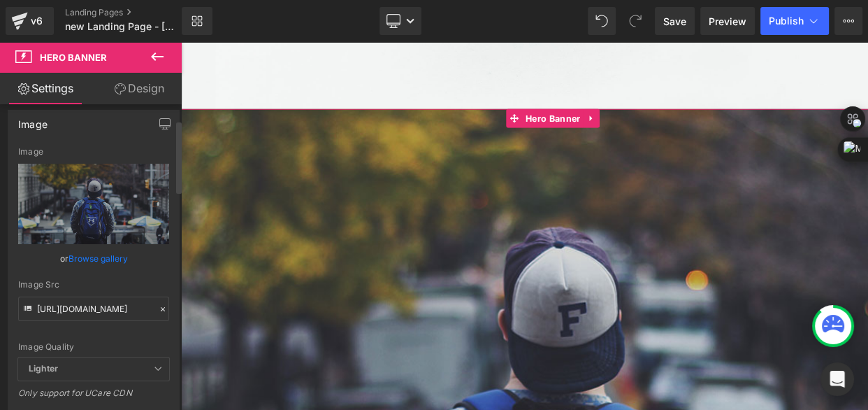
scroll to position [127, 0]
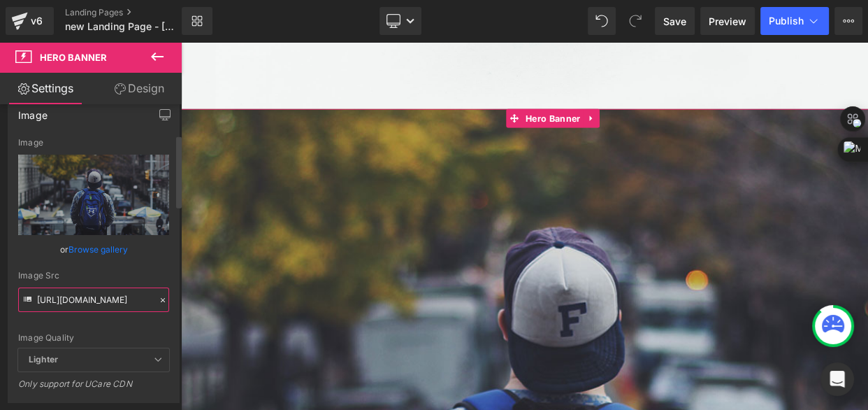
click at [89, 303] on input "[URL][DOMAIN_NAME]" at bounding box center [93, 299] width 151 height 24
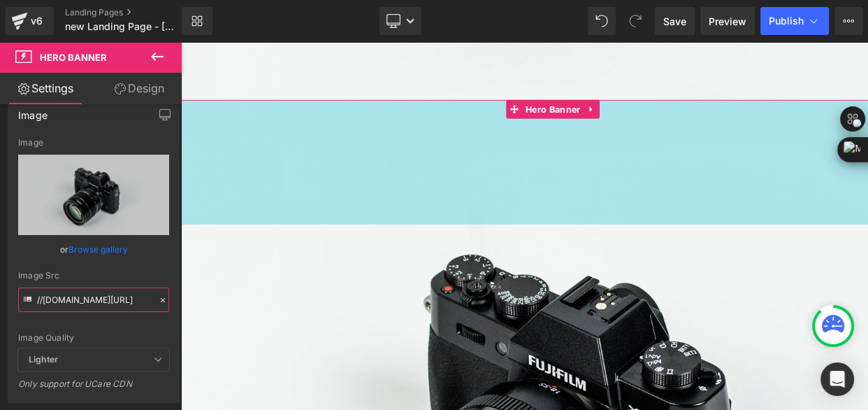
scroll to position [1658, 0]
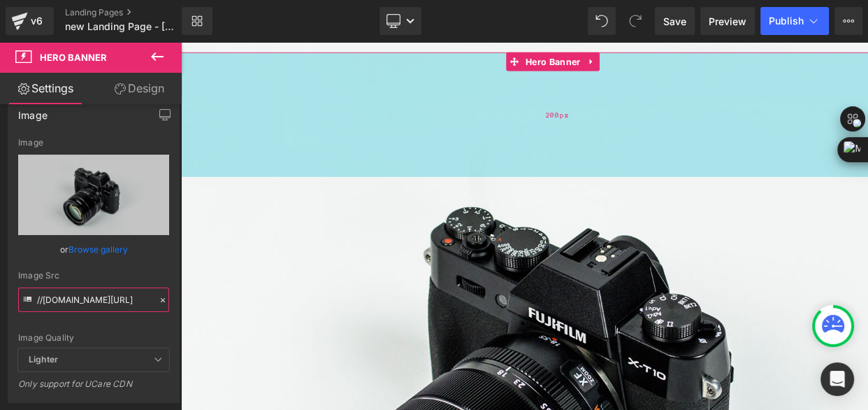
click at [533, 148] on div "200px" at bounding box center [604, 124] width 846 height 140
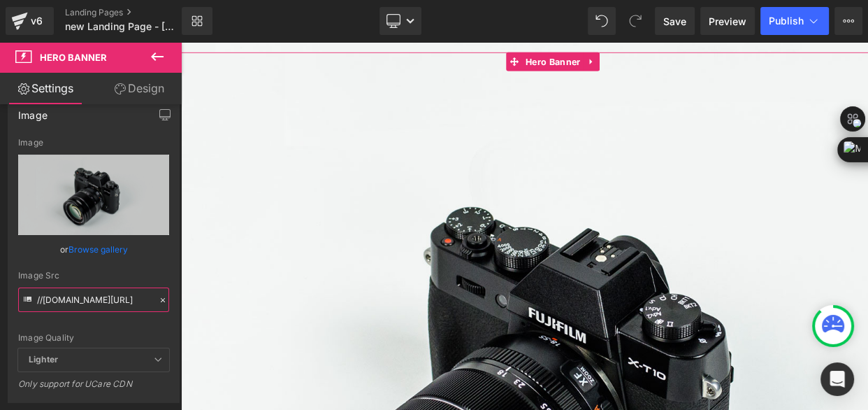
type input "//[DOMAIN_NAME][URL]"
click at [140, 91] on link "Design" at bounding box center [139, 88] width 91 height 31
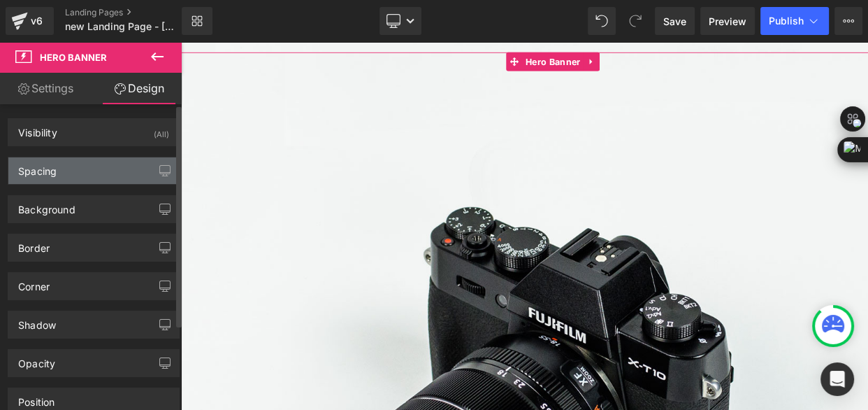
click at [86, 170] on div "Spacing" at bounding box center [93, 170] width 171 height 27
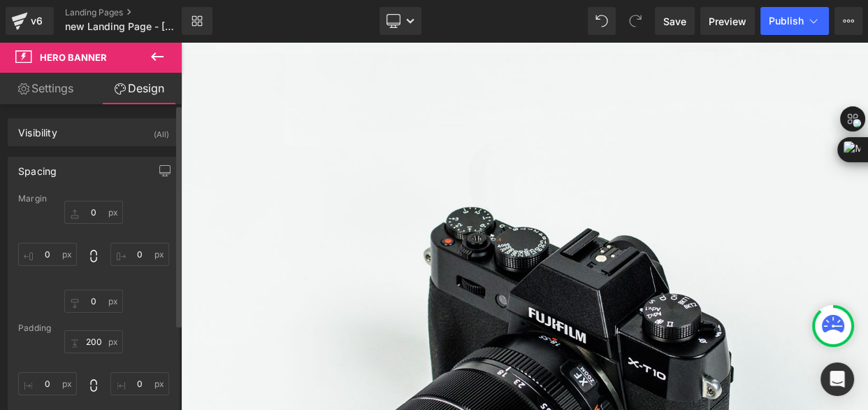
type input "0"
type input "200"
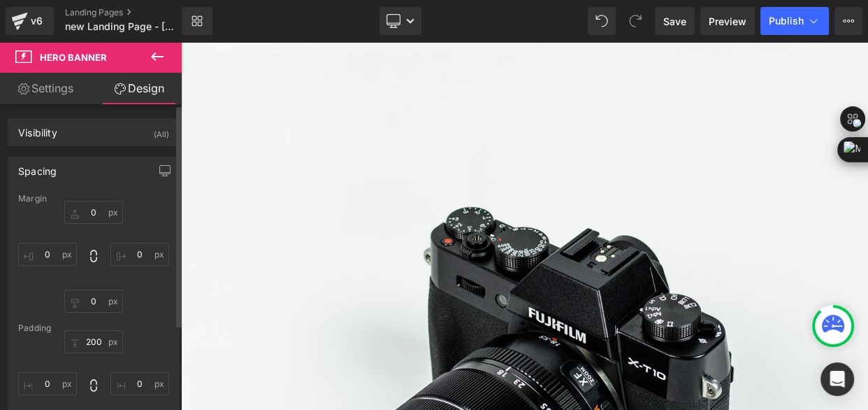
type input "0"
type input "200"
type input "0"
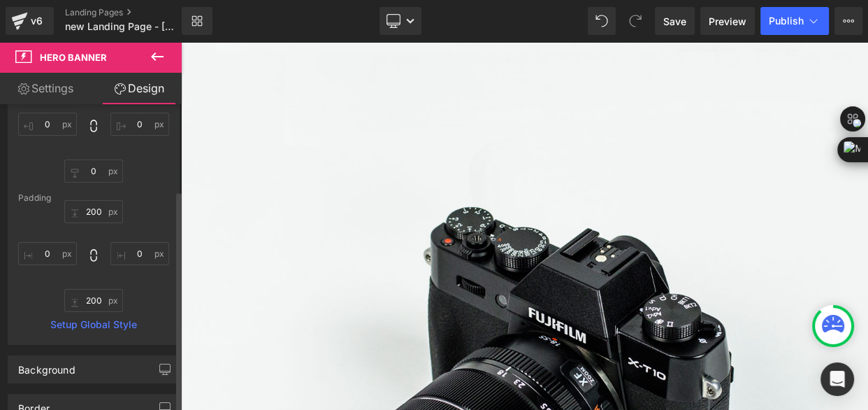
scroll to position [127, 0]
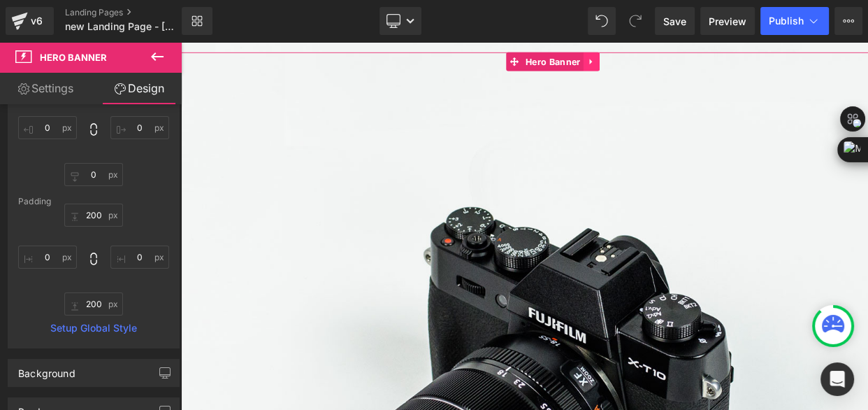
click at [640, 59] on icon at bounding box center [643, 64] width 10 height 10
click at [648, 59] on icon at bounding box center [652, 64] width 10 height 10
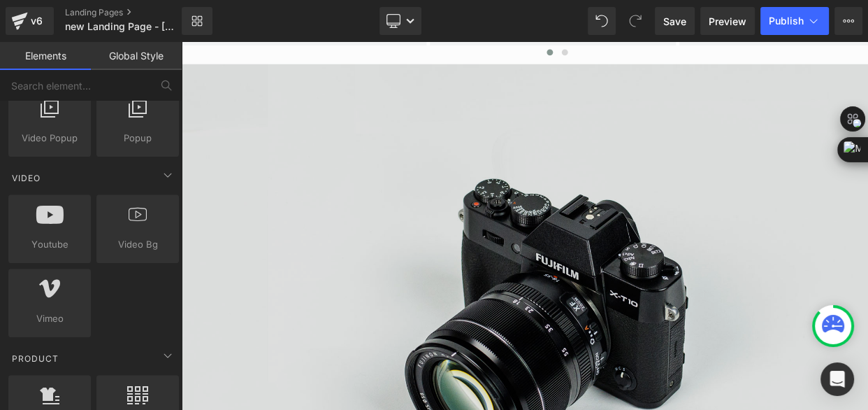
scroll to position [1086, 0]
click at [621, 186] on img at bounding box center [604, 346] width 846 height 561
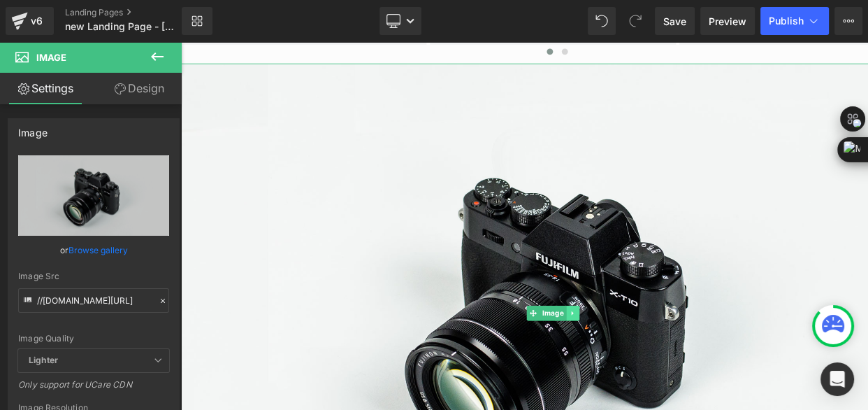
click at [617, 342] on icon at bounding box center [621, 346] width 8 height 8
click at [631, 342] on icon at bounding box center [629, 346] width 8 height 8
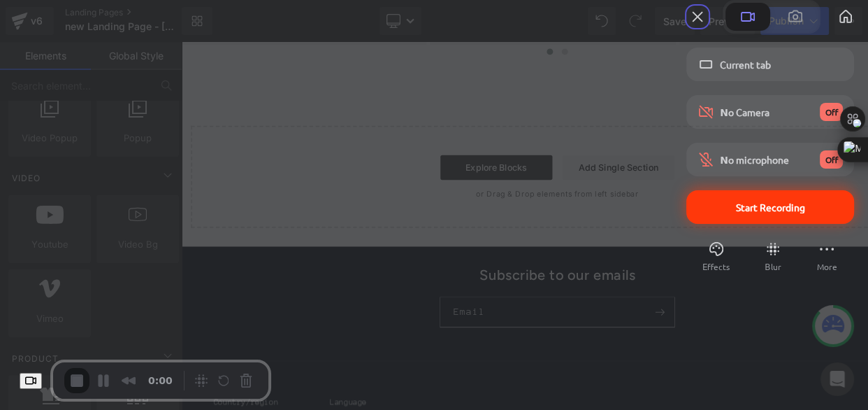
click at [736, 213] on span "Start Recording" at bounding box center [770, 207] width 69 height 13
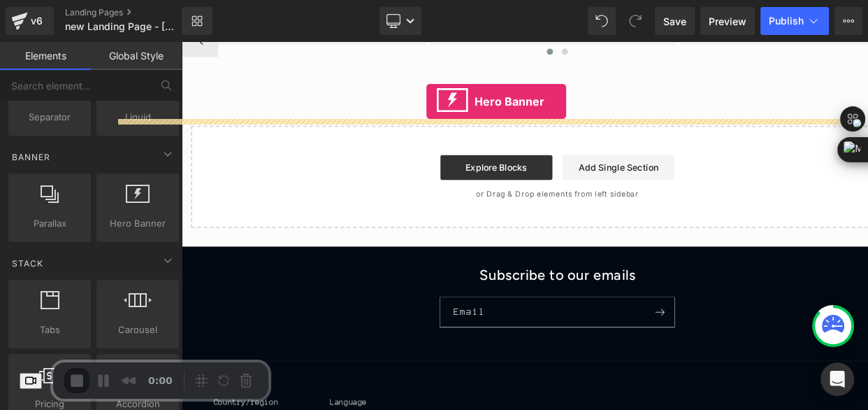
scroll to position [1016, 0]
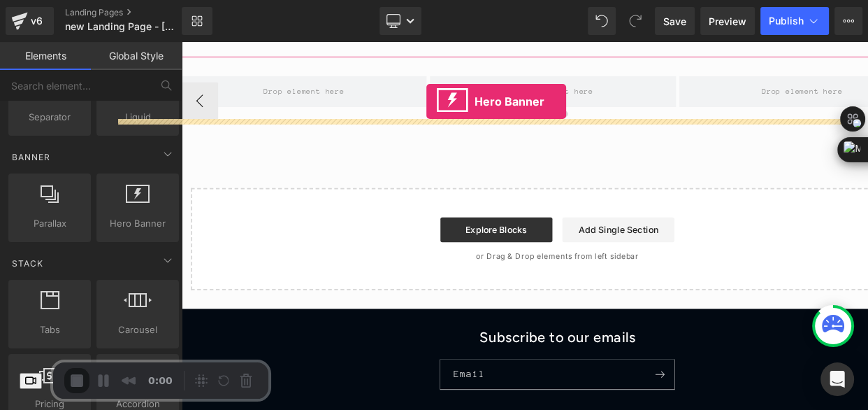
drag, startPoint x: 310, startPoint y: 250, endPoint x: 457, endPoint y: 94, distance: 213.7
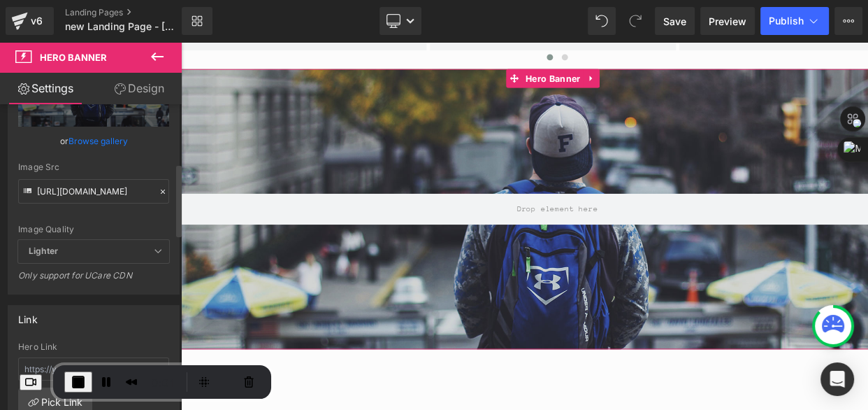
scroll to position [254, 0]
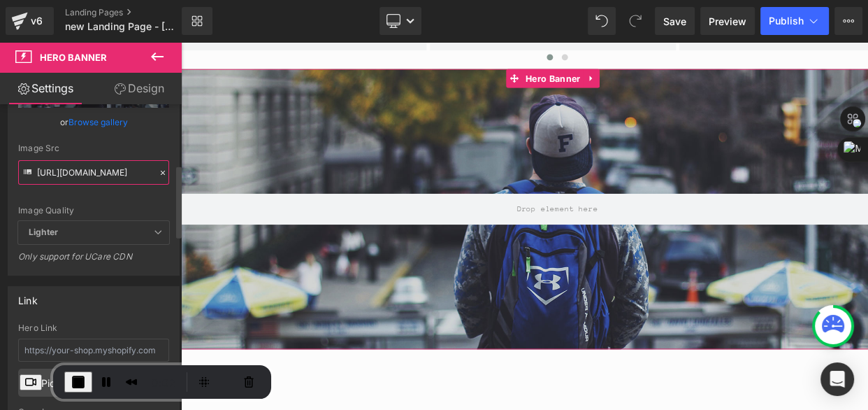
click at [96, 169] on input "[URL][DOMAIN_NAME]" at bounding box center [93, 172] width 151 height 24
click at [95, 167] on input "[URL][DOMAIN_NAME]" at bounding box center [93, 172] width 151 height 24
click at [96, 168] on input "[URL][DOMAIN_NAME]" at bounding box center [93, 172] width 151 height 24
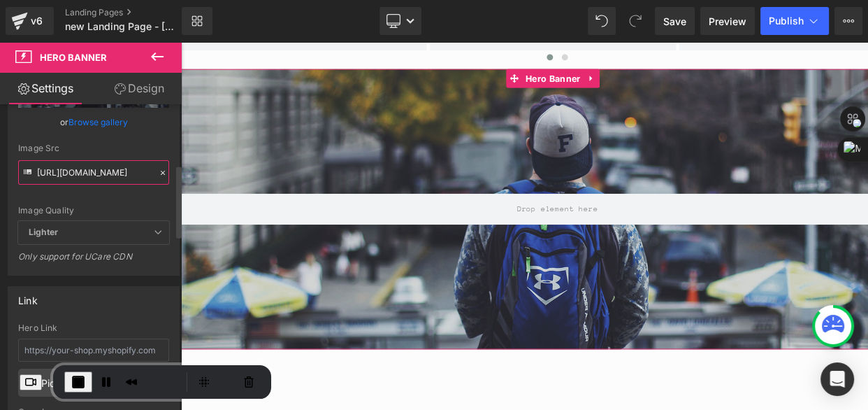
click at [96, 168] on input "[URL][DOMAIN_NAME]" at bounding box center [93, 172] width 151 height 24
paste input "//[DOMAIN_NAME][URL]"
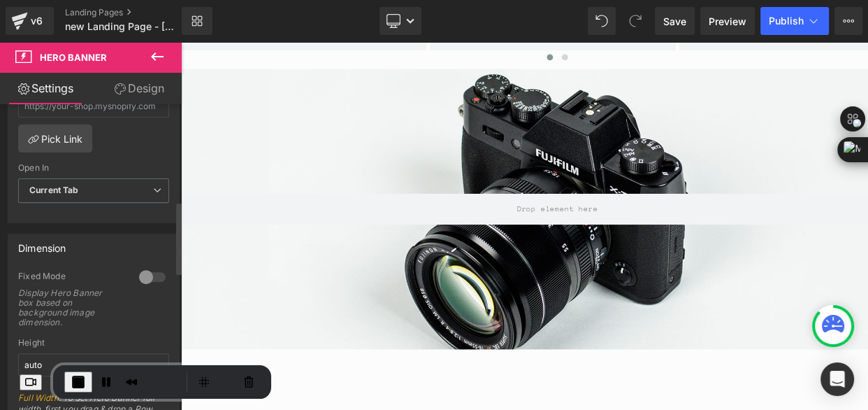
scroll to position [508, 0]
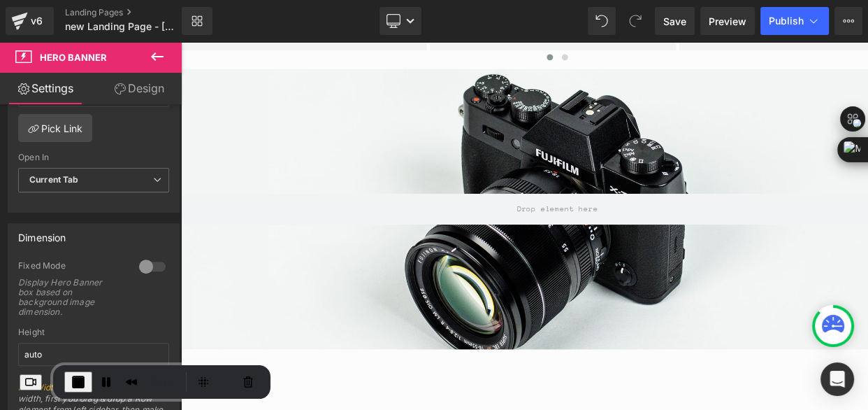
type input "//[DOMAIN_NAME][URL]"
click at [156, 56] on icon at bounding box center [157, 56] width 13 height 8
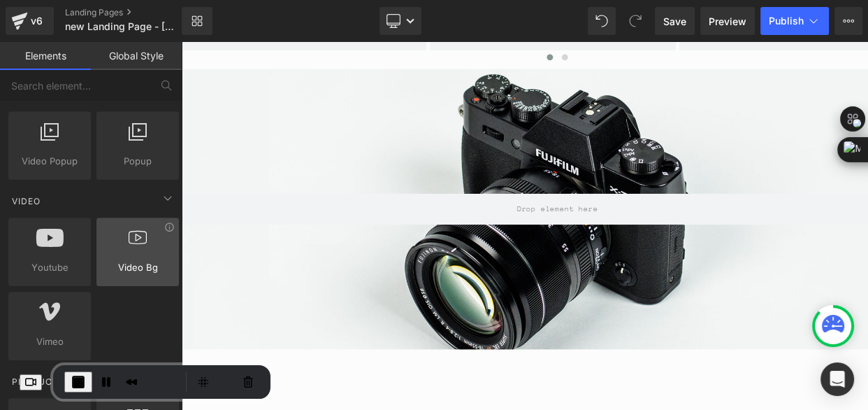
scroll to position [990, 0]
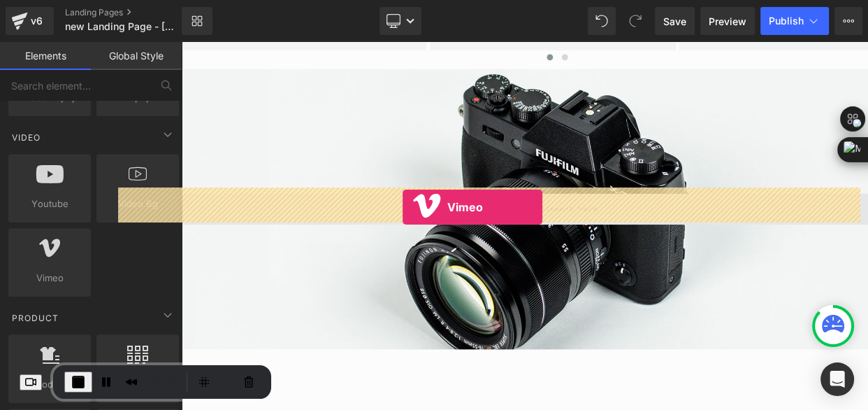
drag, startPoint x: 235, startPoint y: 289, endPoint x: 430, endPoint y: 227, distance: 204.8
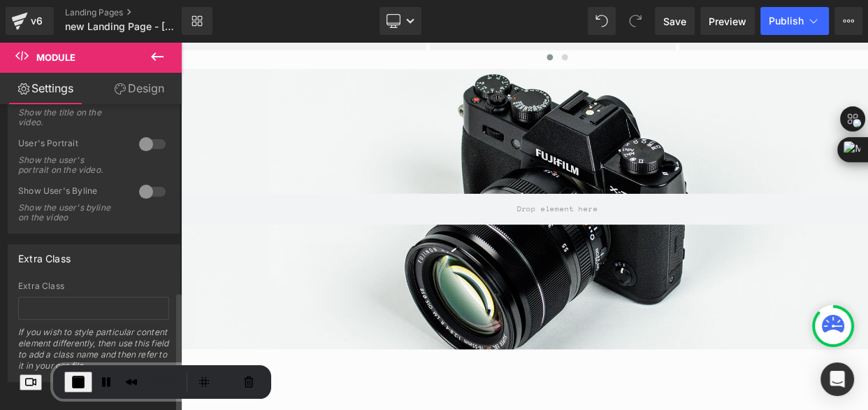
scroll to position [475, 0]
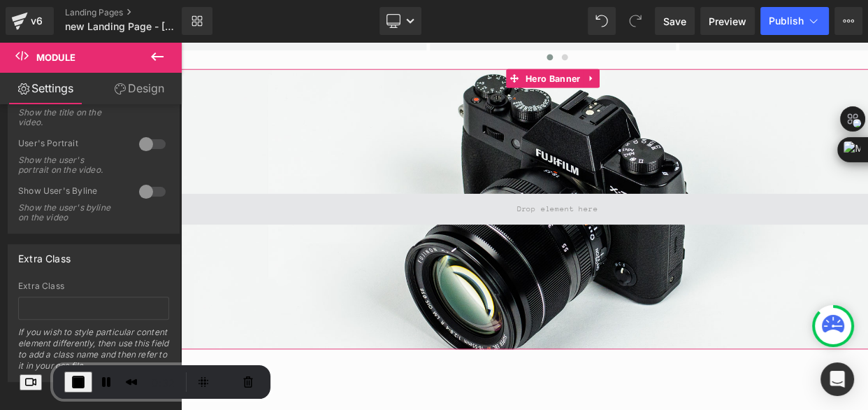
click at [448, 220] on span at bounding box center [604, 229] width 846 height 35
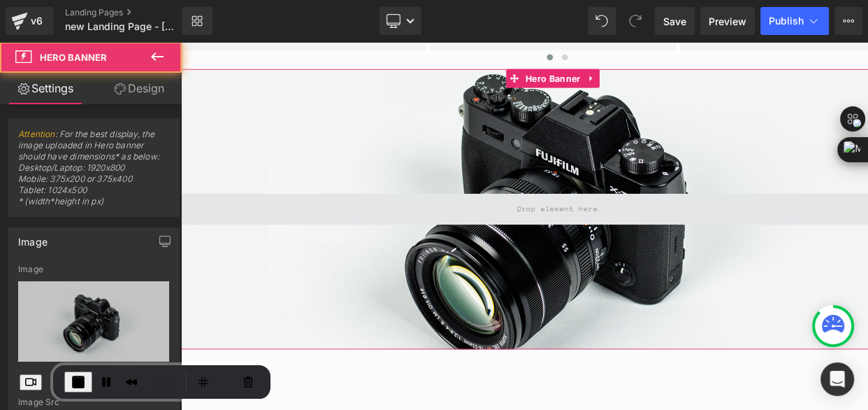
type input "[URL][DOMAIN_NAME]"
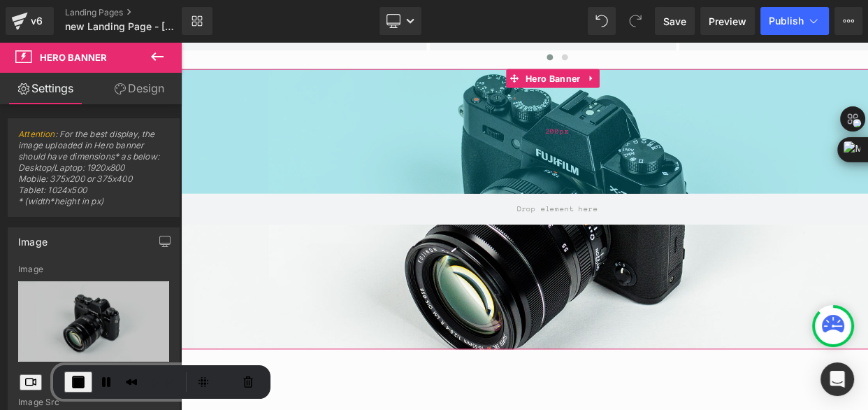
click at [461, 128] on div "200px" at bounding box center [604, 142] width 846 height 140
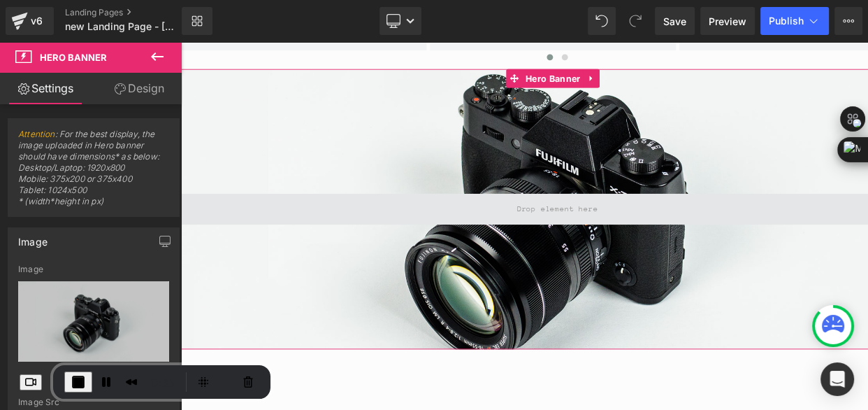
click at [565, 223] on span at bounding box center [604, 228] width 101 height 23
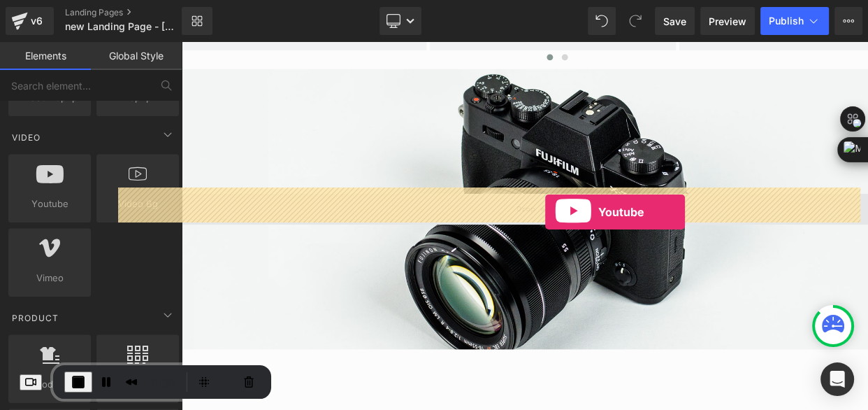
drag, startPoint x: 241, startPoint y: 216, endPoint x: 590, endPoint y: 233, distance: 350.0
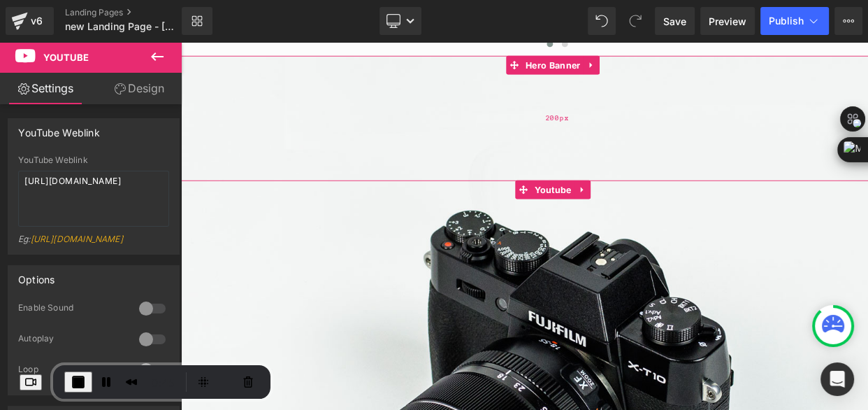
scroll to position [1080, 0]
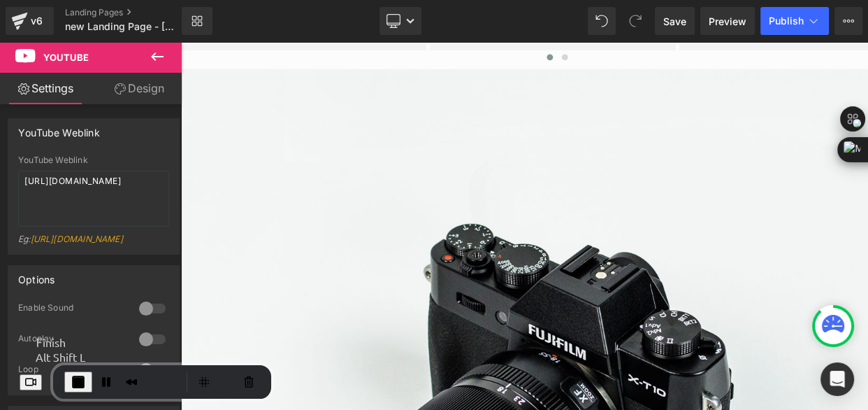
click at [84, 384] on span "End Recording" at bounding box center [78, 381] width 17 height 17
